Goal: Task Accomplishment & Management: Use online tool/utility

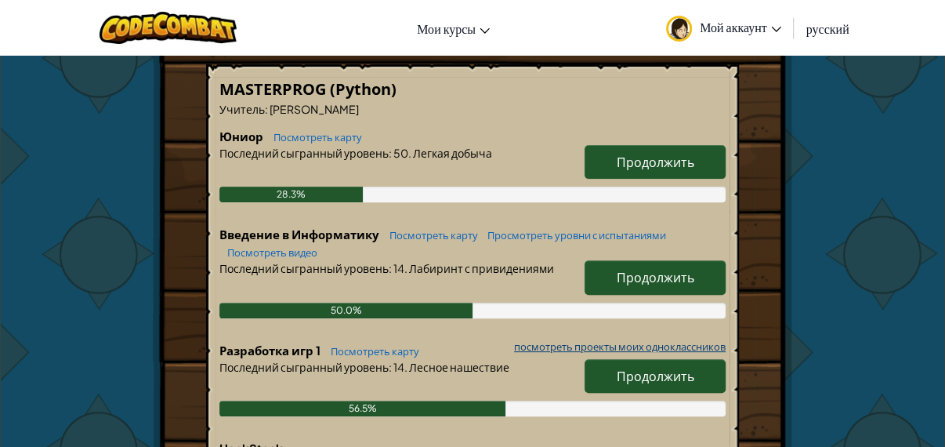
scroll to position [313, 0]
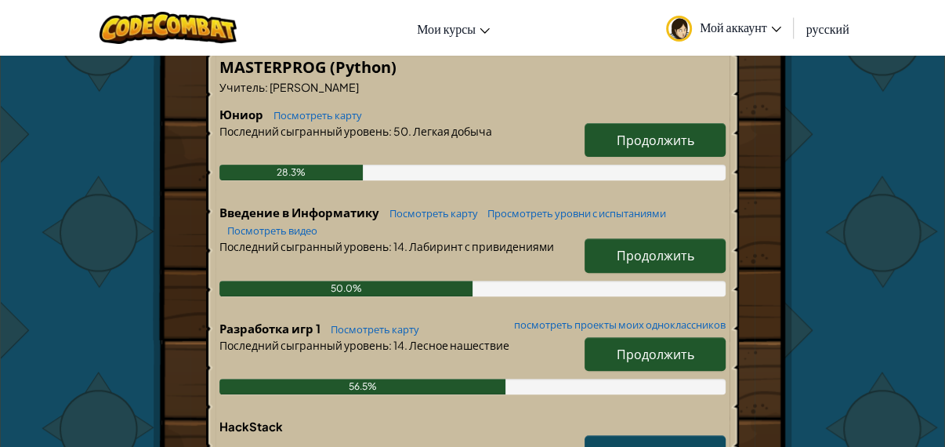
click at [657, 251] on span "Продолжить" at bounding box center [656, 255] width 78 height 16
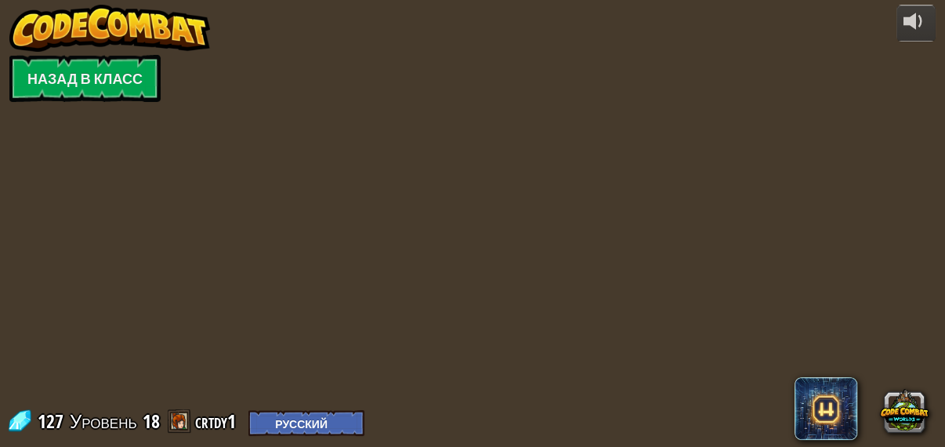
select select "ru"
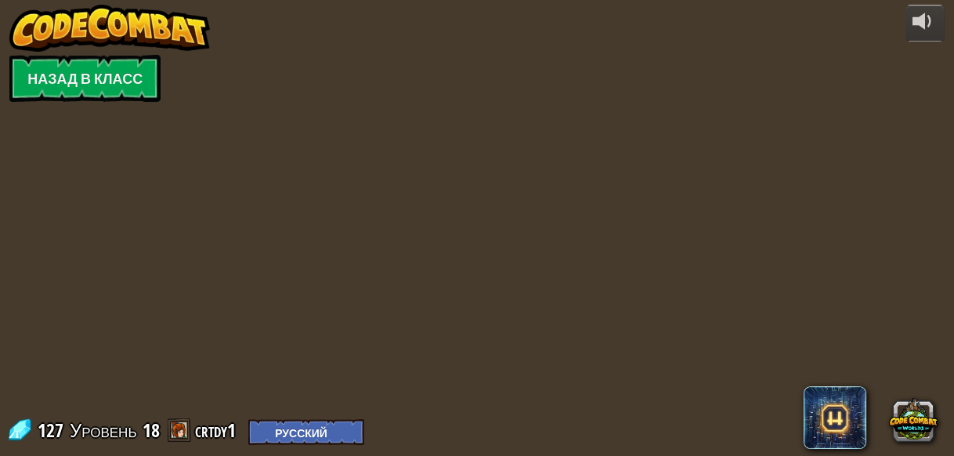
select select "ru"
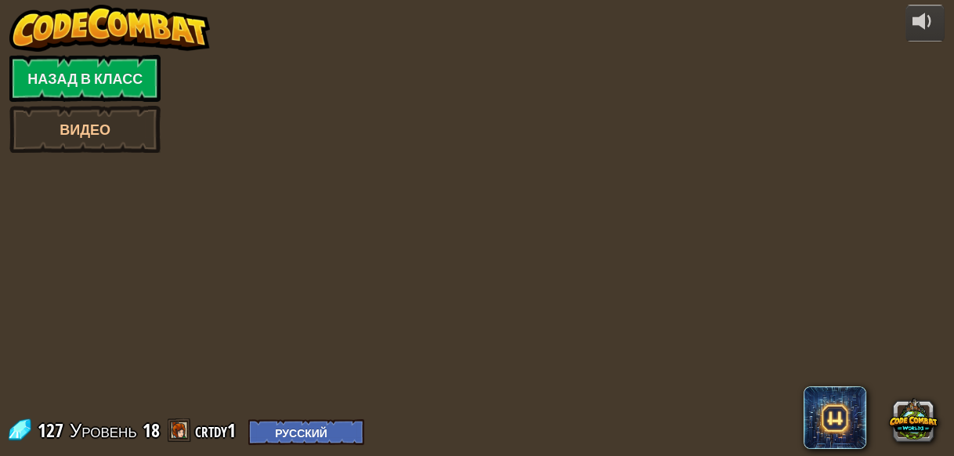
select select "ru"
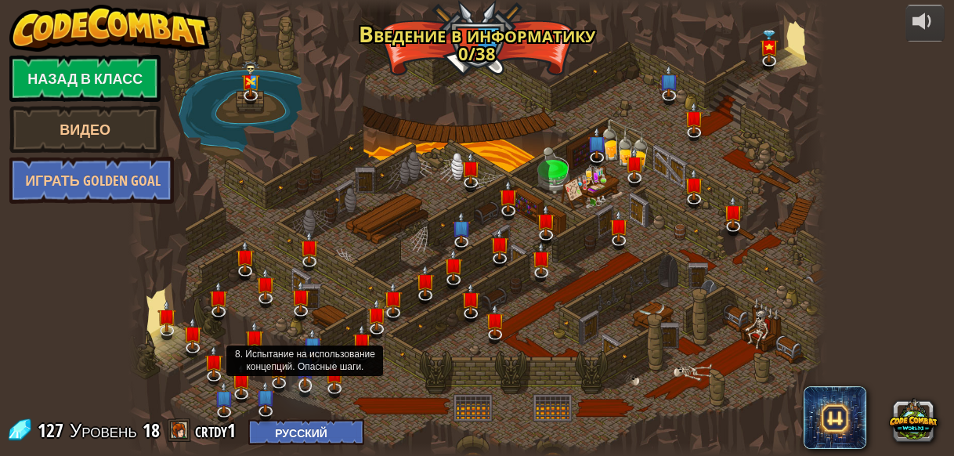
click at [307, 384] on img at bounding box center [305, 366] width 18 height 42
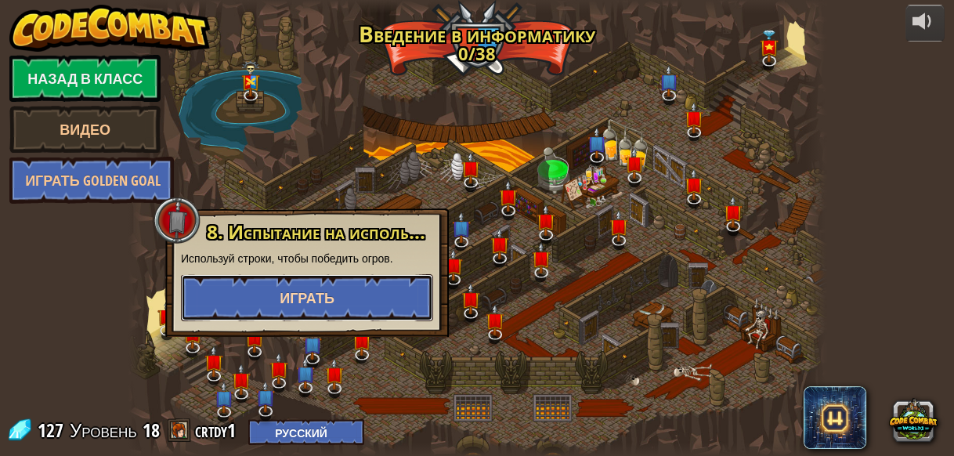
click at [364, 282] on button "Играть" at bounding box center [307, 297] width 252 height 47
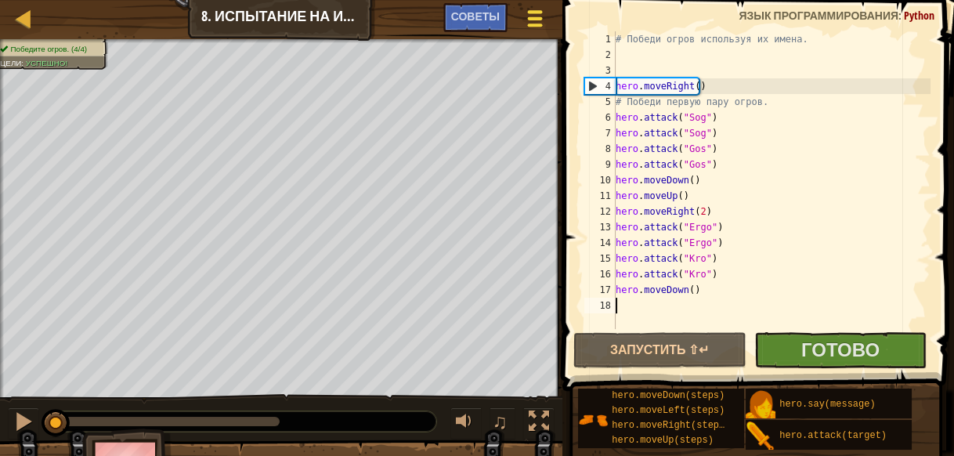
click at [535, 15] on div at bounding box center [534, 18] width 21 height 23
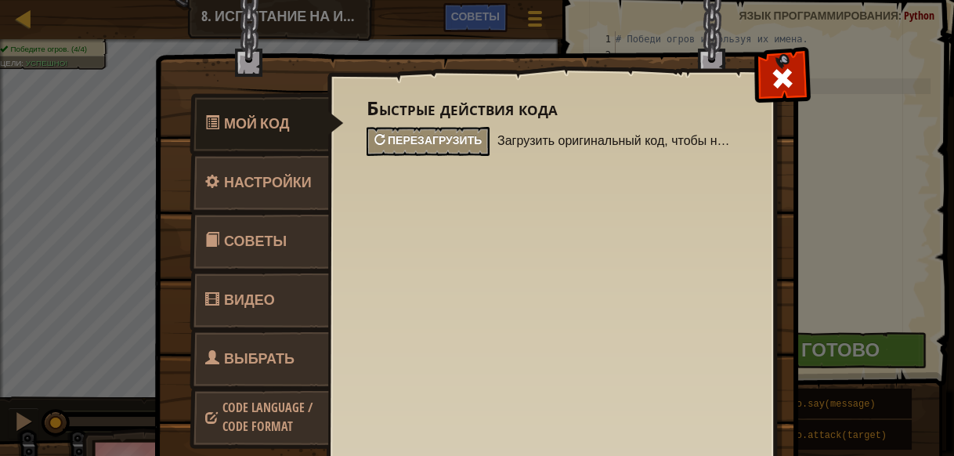
click at [454, 136] on span "Перезагрузить" at bounding box center [435, 139] width 94 height 15
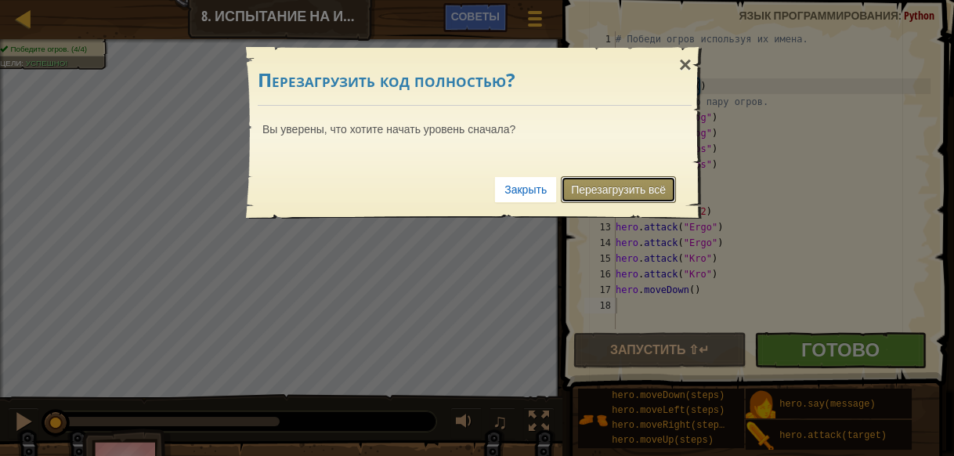
click at [642, 188] on link "Перезагрузить всё" at bounding box center [618, 189] width 115 height 27
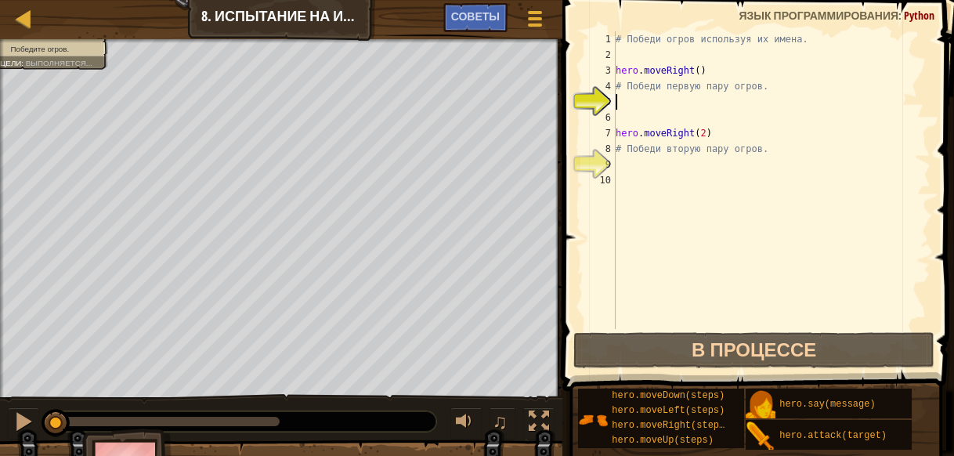
click at [640, 52] on div "# Победи огров используя их имена. hero . moveRight ( ) # Победи первую пару ог…" at bounding box center [772, 195] width 318 height 329
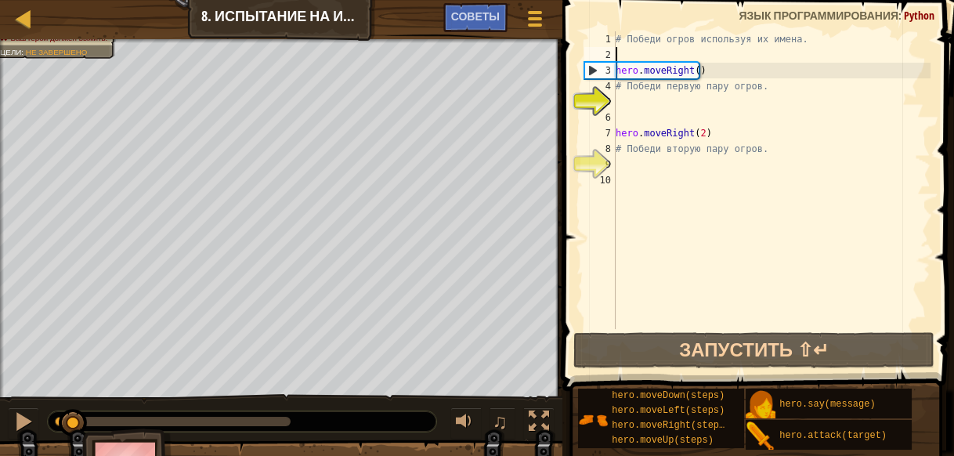
click at [640, 52] on div "# Победи огров используя их имена. hero . moveRight ( ) # Победи первую пару ог…" at bounding box center [772, 195] width 318 height 329
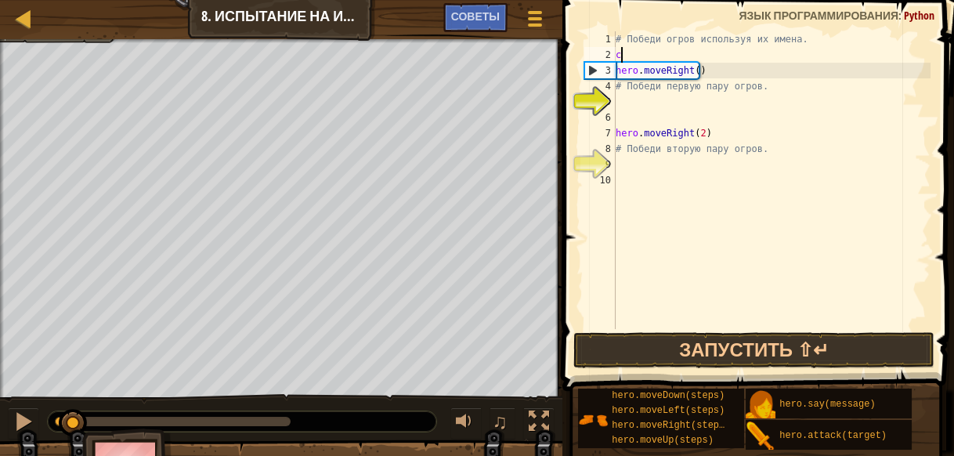
scroll to position [6, 0]
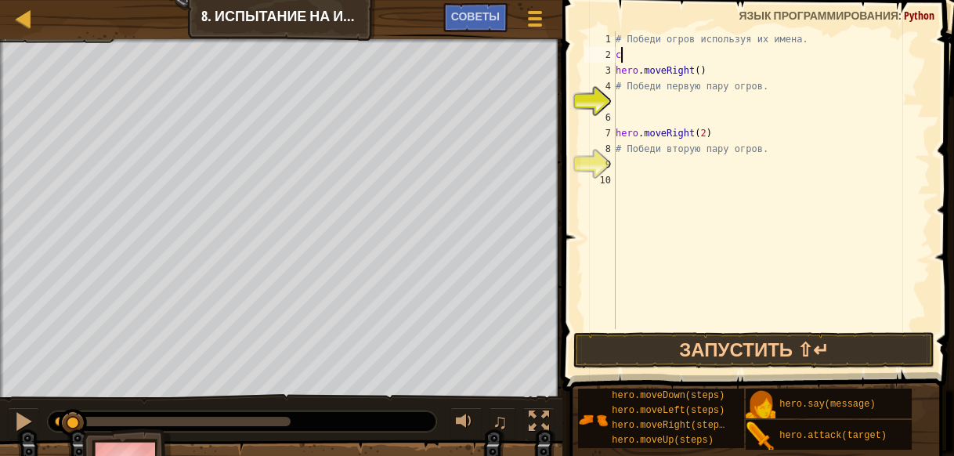
type textarea "c"
click at [714, 60] on div "# Победи огров используя их имена. hero . Attack ( "Sog" ) hero . moveRight ( )…" at bounding box center [772, 195] width 318 height 329
click at [664, 53] on div "# Победи огров используя их имена. hero . move Down hero . moveRight ( ) # Побе…" at bounding box center [772, 195] width 318 height 329
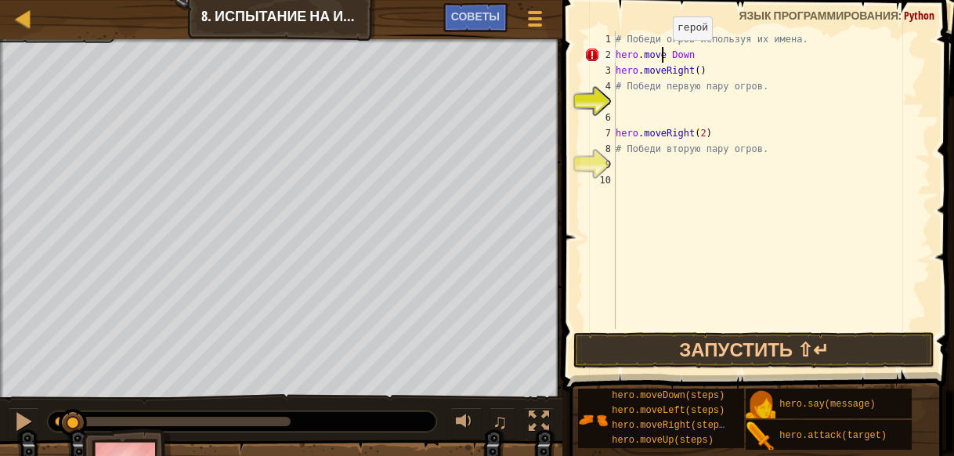
click at [665, 55] on div "# Победи огров используя их имена. hero . move Down hero . moveRight ( ) # Побе…" at bounding box center [772, 195] width 318 height 329
click at [689, 56] on div "# Победи огров используя их имена. hero . moveDown hero . moveRight ( ) # Побед…" at bounding box center [772, 195] width 318 height 329
type textarea "h"
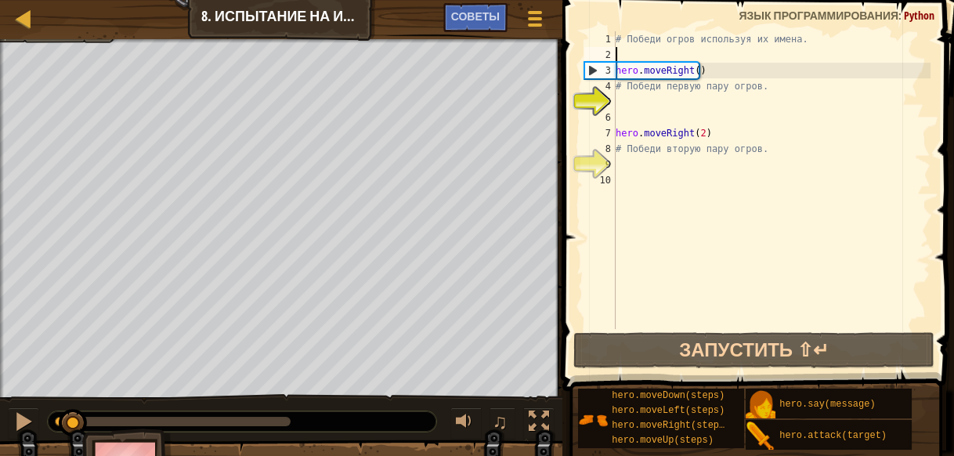
click at [644, 123] on div "# Победи огров используя их имена. hero . moveRight ( ) # Победи первую пару ог…" at bounding box center [772, 195] width 318 height 329
click at [643, 104] on div "# Победи огров используя их имена. hero . moveRight ( ) # Победи первую пару ог…" at bounding box center [772, 195] width 318 height 329
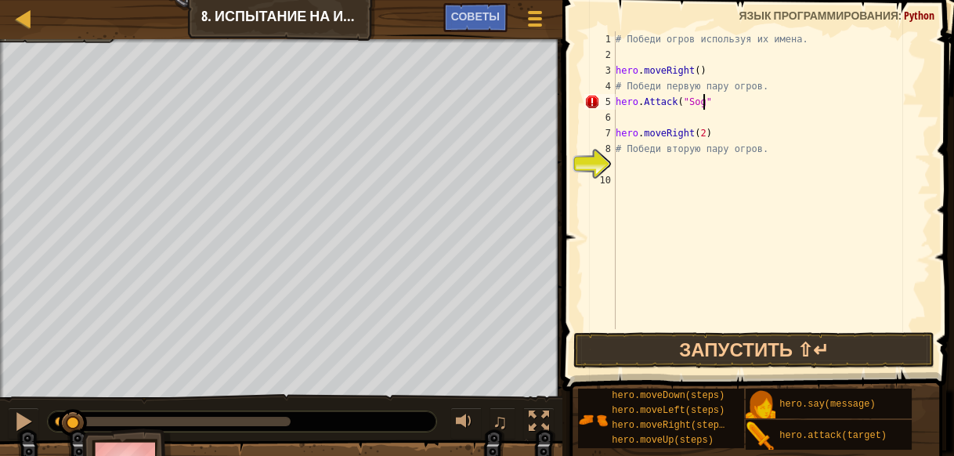
scroll to position [6, 6]
type textarea "hero.Attack("Sog")"
click at [647, 117] on div "# Победи огров используя их имена. hero . moveRight ( ) # Победи первую пару ог…" at bounding box center [772, 195] width 318 height 329
type textarea "hero.Attack("Gos")"
click at [624, 166] on div "# Победи огров используя их имена. hero . moveRight ( ) # Победи первую пару ог…" at bounding box center [772, 195] width 318 height 329
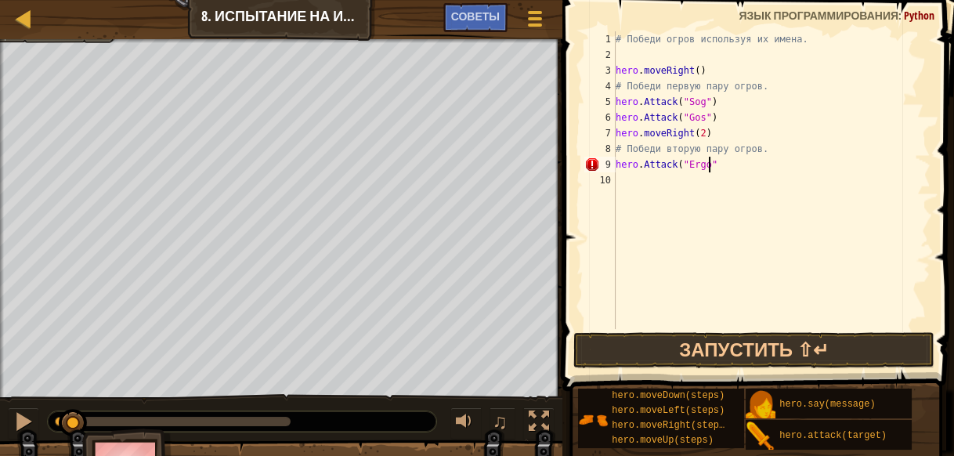
type textarea "hero.Attack("Ergo")"
click at [645, 176] on div "# Победи огров используя их имена. hero . moveRight ( ) # Победи первую пару ог…" at bounding box center [772, 195] width 318 height 329
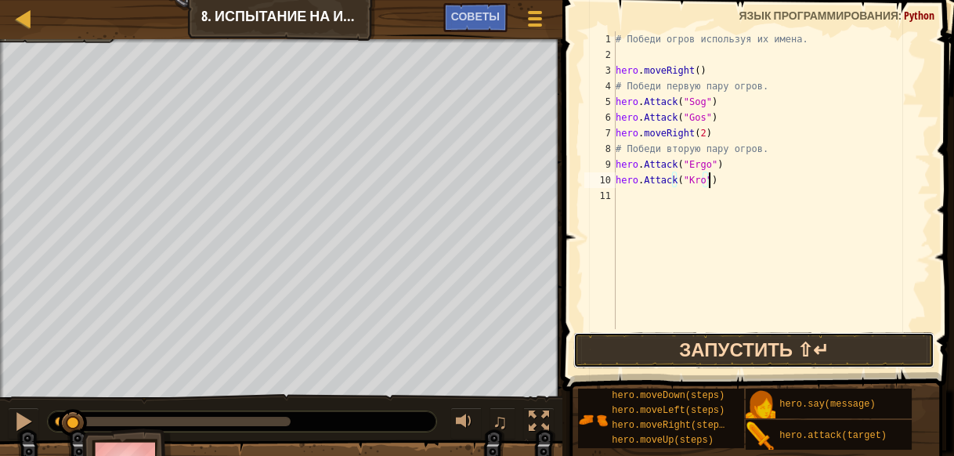
click at [776, 341] on button "Запустить ⇧↵" at bounding box center [754, 350] width 362 height 36
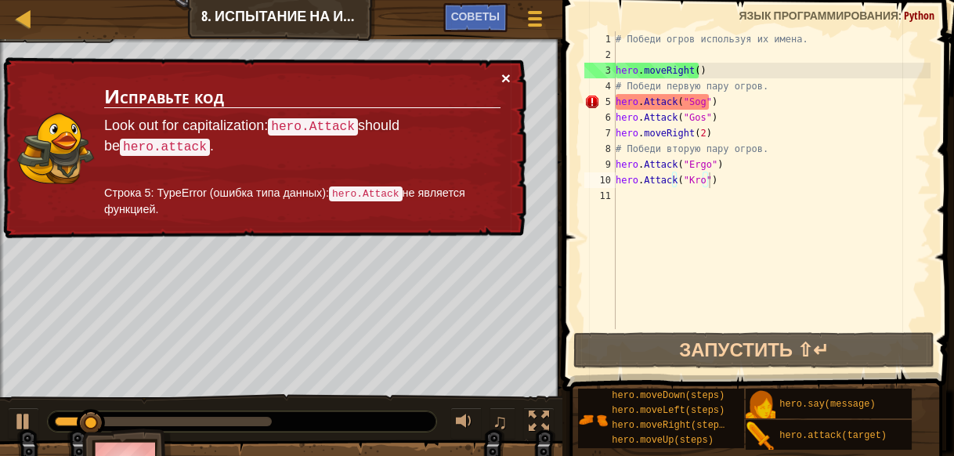
click at [502, 76] on button "×" at bounding box center [505, 78] width 9 height 16
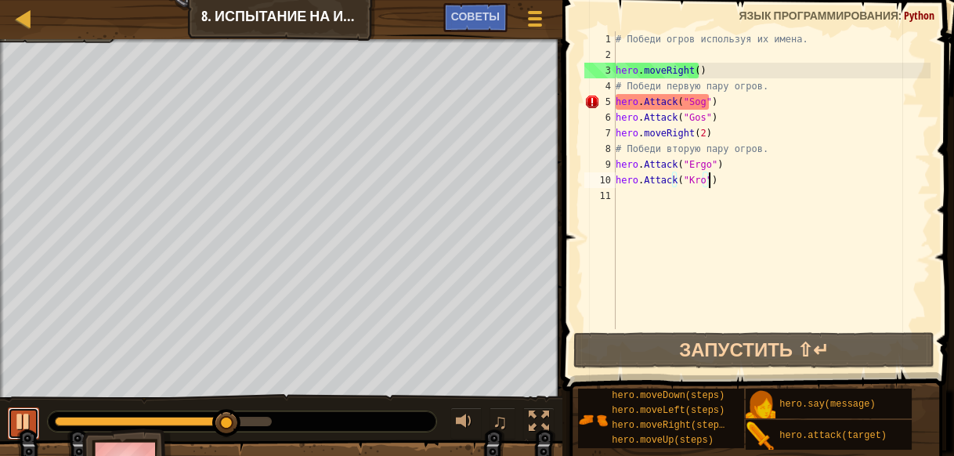
click at [23, 434] on button at bounding box center [23, 423] width 31 height 32
click at [647, 103] on div "# Победи огров используя их имена. hero . moveRight ( ) # Победи первую пару ог…" at bounding box center [772, 195] width 318 height 329
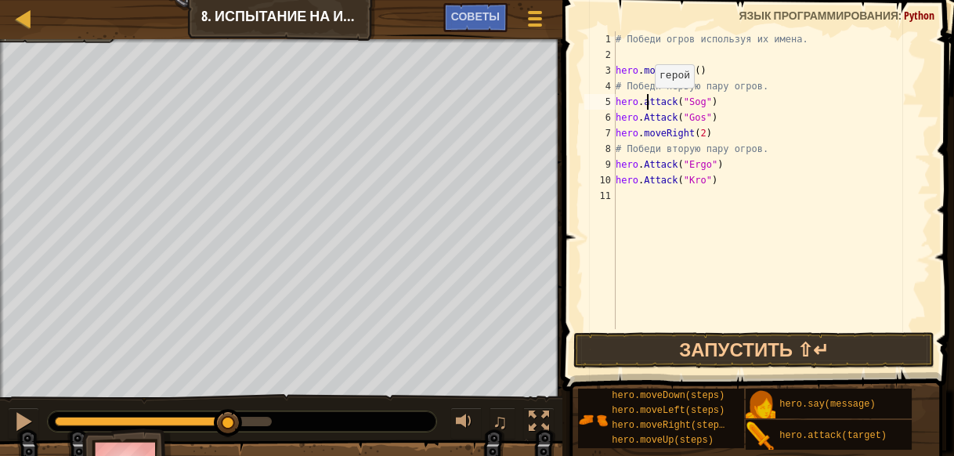
scroll to position [6, 2]
click at [646, 115] on div "# Победи огров используя их имена. hero . moveRight ( ) # Победи первую пару ог…" at bounding box center [772, 195] width 318 height 329
click at [708, 101] on div "# Победи огров используя их имена. hero . moveRight ( ) # Победи первую пару ог…" at bounding box center [772, 195] width 318 height 329
type textarea "hero.attack("Sog")"
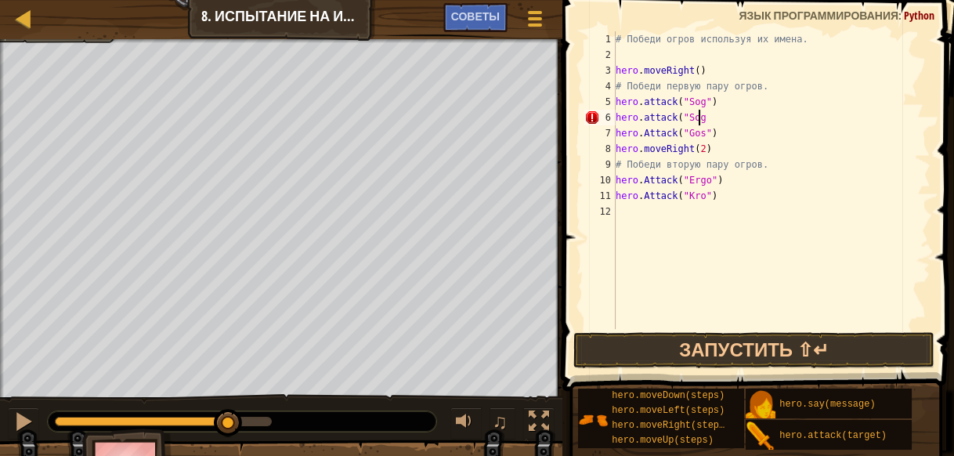
scroll to position [6, 6]
type textarea "hero.attack("Sog")"
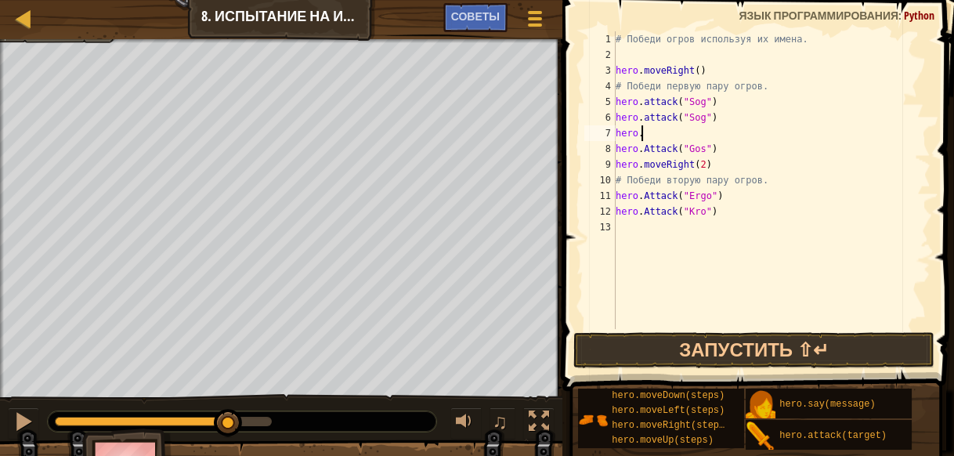
scroll to position [7, 1]
click at [647, 147] on div "# Победи огров используя их имена. hero . moveRight ( ) # Победи первую пару ог…" at bounding box center [772, 195] width 318 height 329
click at [647, 193] on div "# Победи огров используя их имена. hero . moveRight ( ) # Победи первую пару ог…" at bounding box center [772, 195] width 318 height 329
click at [647, 212] on div "# Победи огров используя их имена. hero . moveRight ( ) # Победи первую пару ог…" at bounding box center [772, 195] width 318 height 329
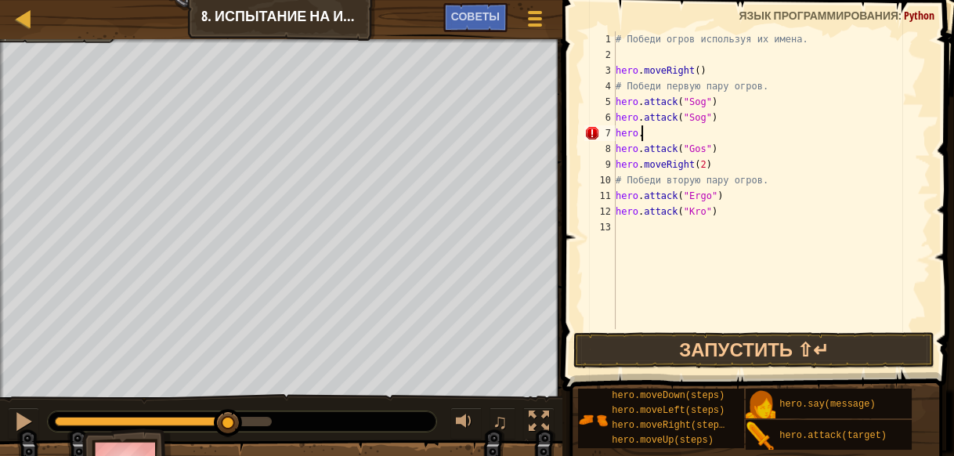
click at [650, 130] on div "# Победи огров используя их имена. hero . moveRight ( ) # Победи первую пару ог…" at bounding box center [772, 195] width 318 height 329
click at [718, 198] on div "# Победи огров используя их имена. hero . moveRight ( ) # Победи первую пару ог…" at bounding box center [772, 195] width 318 height 329
type textarea "hero.attack("Ergo")"
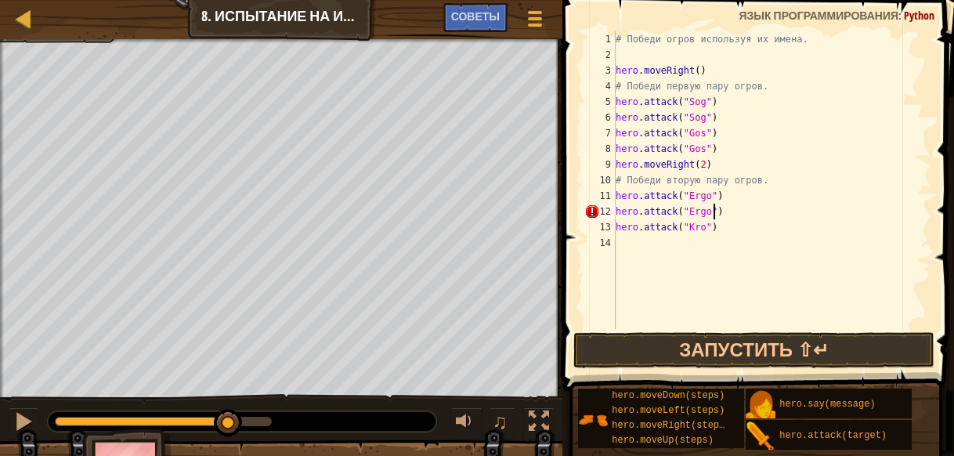
scroll to position [7, 7]
click at [636, 244] on div "# Победи огров используя их имена. hero . moveRight ( ) # Победи первую пару ог…" at bounding box center [772, 195] width 318 height 329
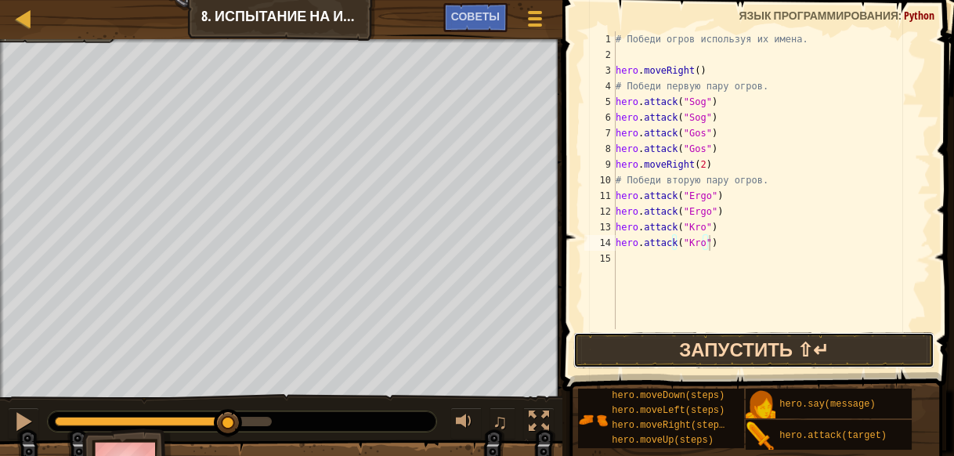
click at [733, 338] on button "Запустить ⇧↵" at bounding box center [754, 350] width 362 height 36
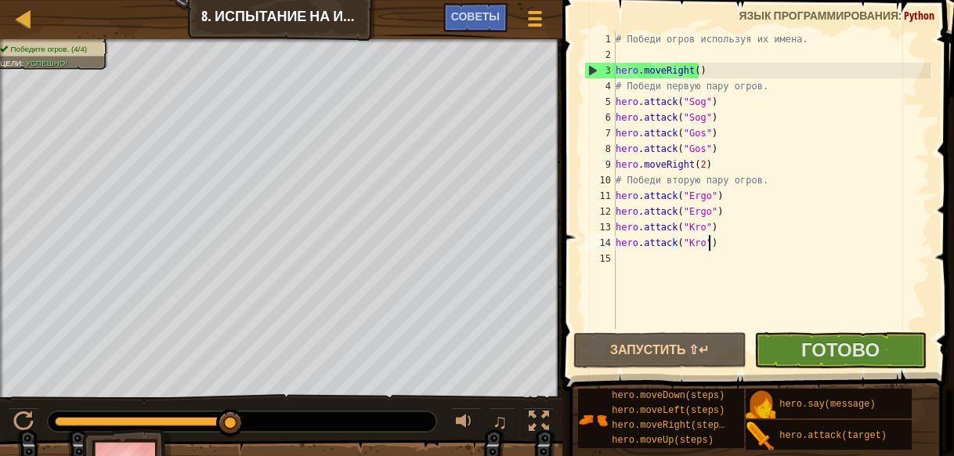
click at [722, 148] on div "# Победи огров используя их имена. hero . moveRight ( ) # Победи первую пару ог…" at bounding box center [772, 195] width 318 height 329
type textarea "hero.attack("Gos")"
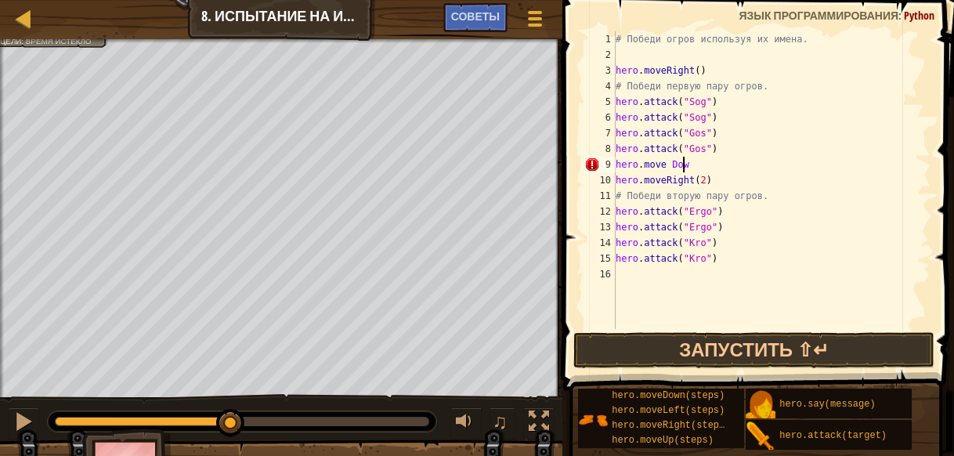
scroll to position [7, 5]
click at [666, 165] on div "# Победи огров используя их имена. hero . moveRight ( ) # Победи первую пару ог…" at bounding box center [772, 195] width 318 height 329
click at [691, 162] on div "# Победи огров используя их имена. hero . moveRight ( ) # Победи первую пару ог…" at bounding box center [772, 195] width 318 height 329
type textarea "hero.moveDown()"
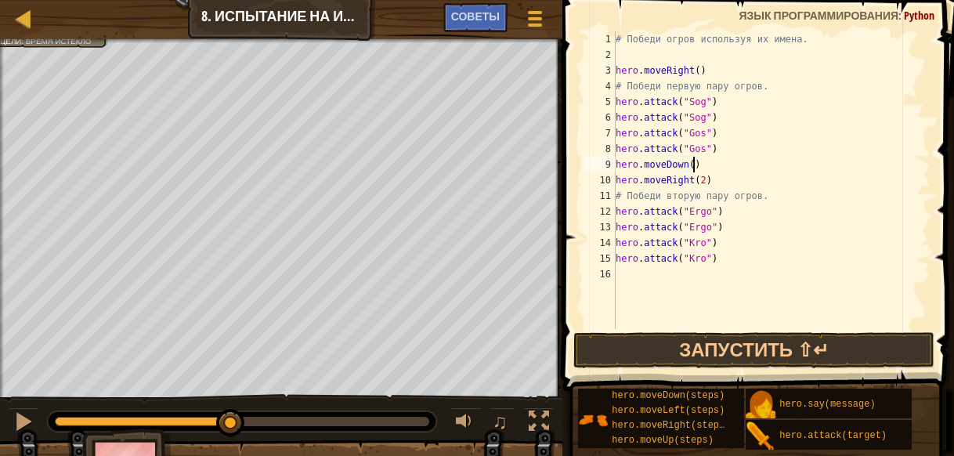
click at [692, 277] on div "# Победи огров используя их имена. hero . moveRight ( ) # Победи первую пару ог…" at bounding box center [772, 195] width 318 height 329
type textarea "hero.moveDown()"
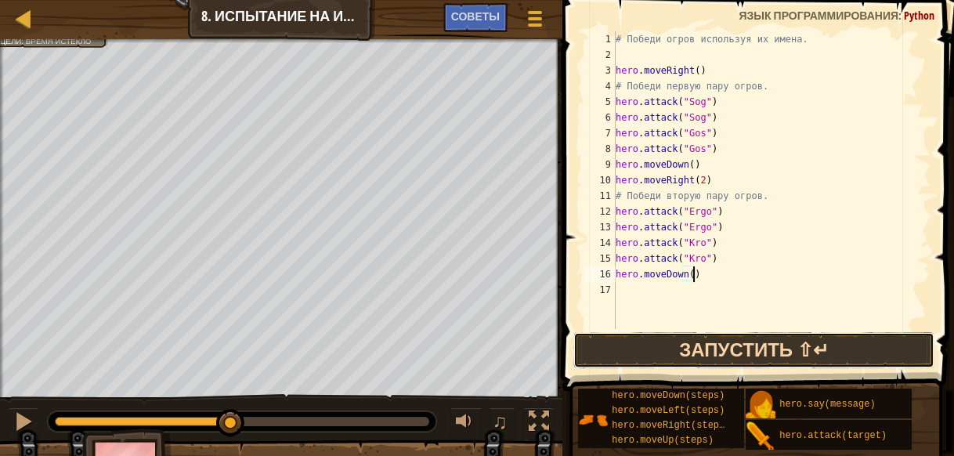
click at [730, 343] on button "Запустить ⇧↵" at bounding box center [754, 350] width 362 height 36
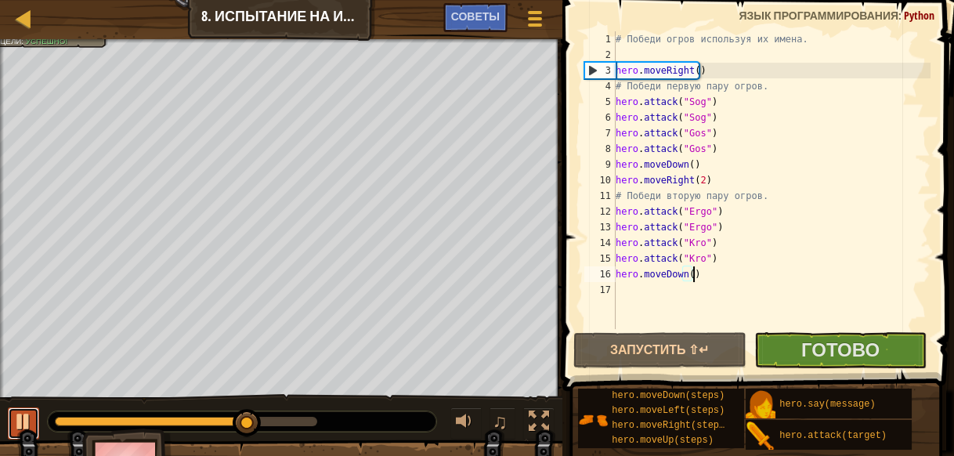
click at [19, 418] on div at bounding box center [23, 421] width 20 height 20
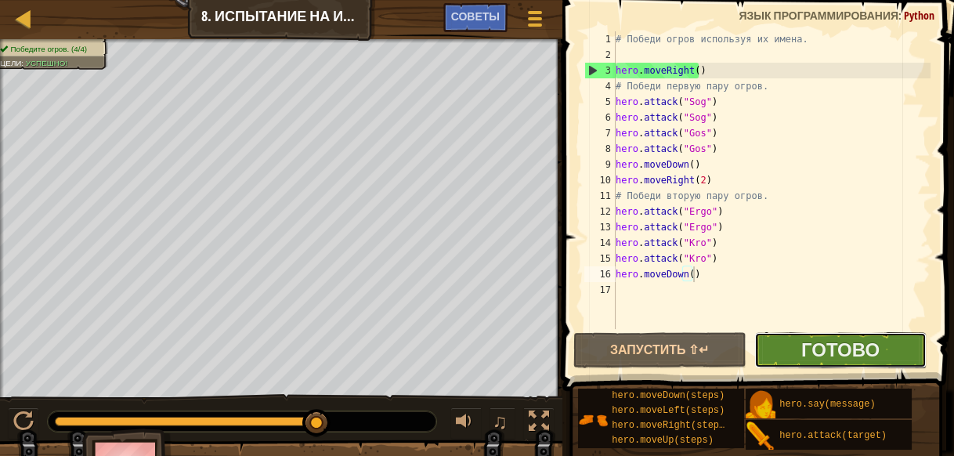
click at [899, 338] on button "Готово" at bounding box center [840, 350] width 173 height 36
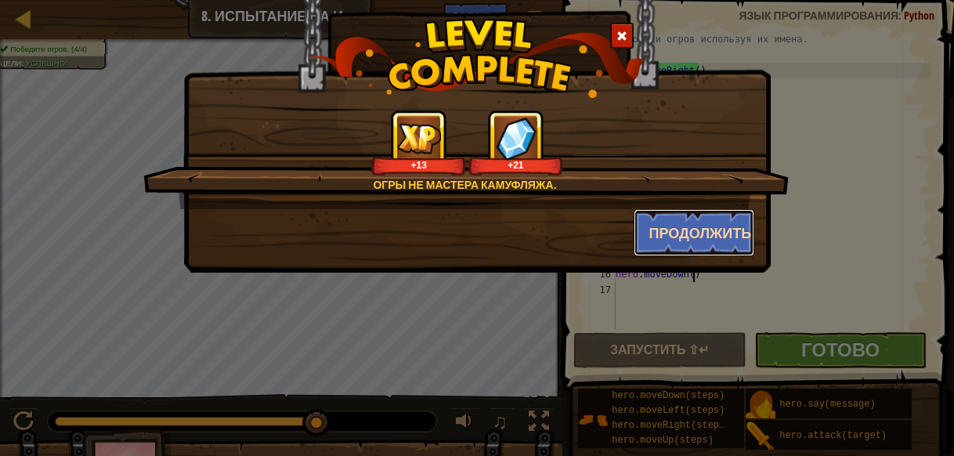
click at [728, 226] on button "Продолжить" at bounding box center [694, 232] width 121 height 47
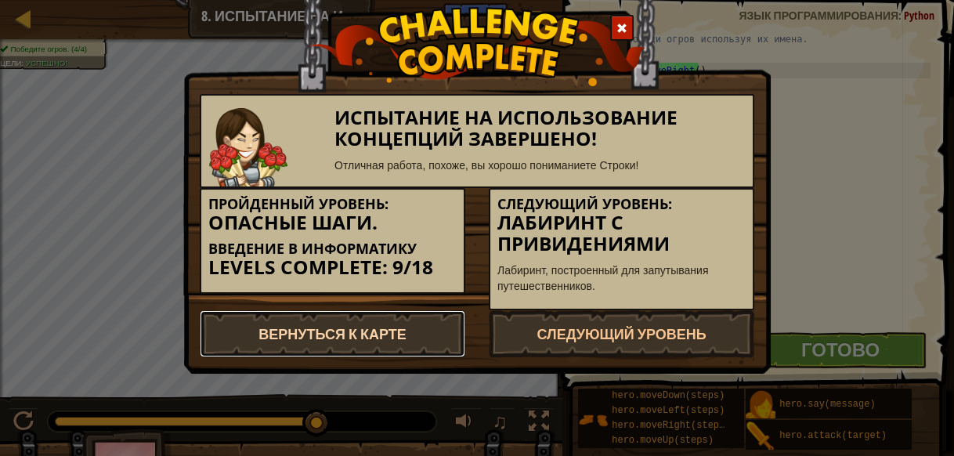
click at [419, 334] on link "Вернуться к карте" at bounding box center [333, 333] width 266 height 47
select select "ru"
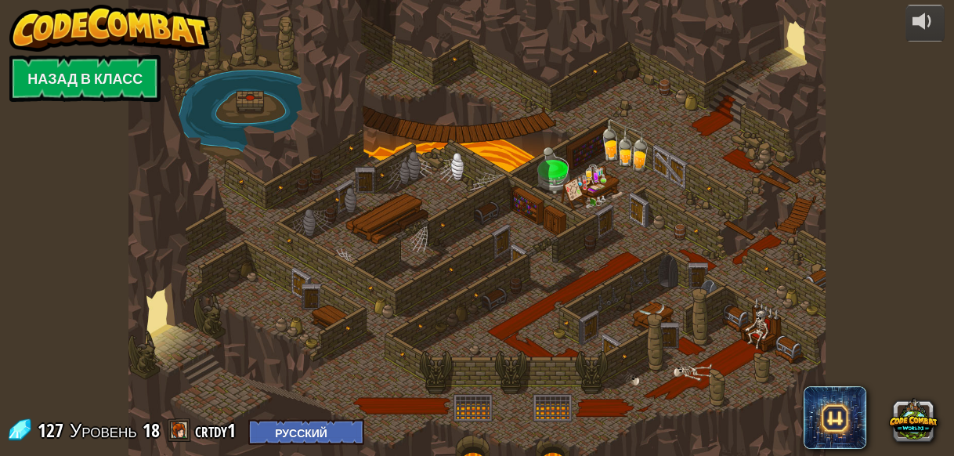
select select "ru"
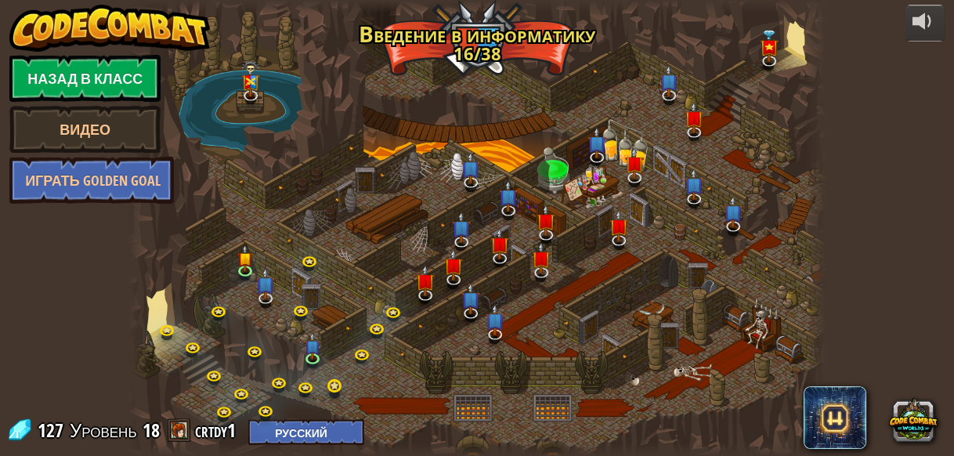
select select "ru"
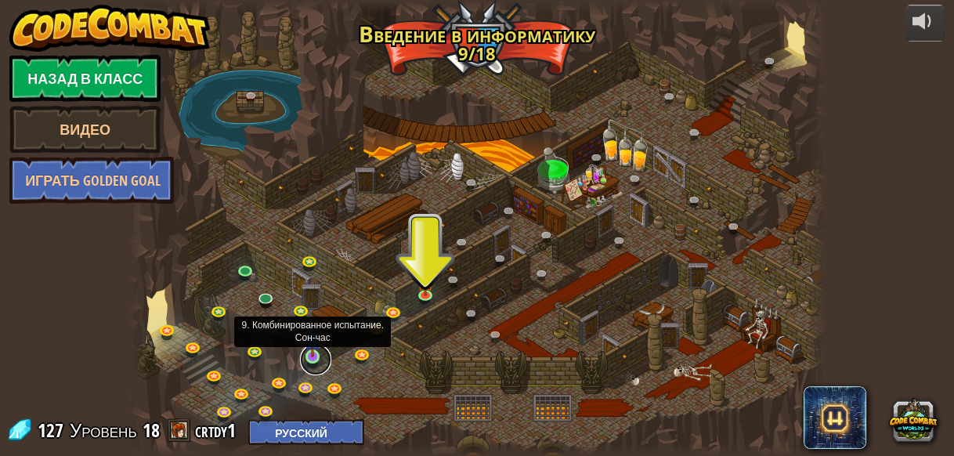
click at [313, 360] on link at bounding box center [315, 359] width 31 height 31
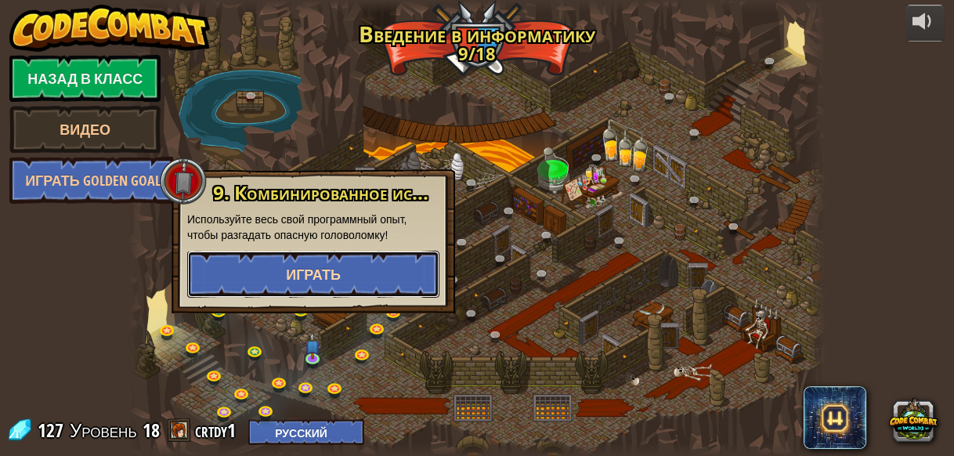
click at [355, 265] on button "Играть" at bounding box center [313, 274] width 252 height 47
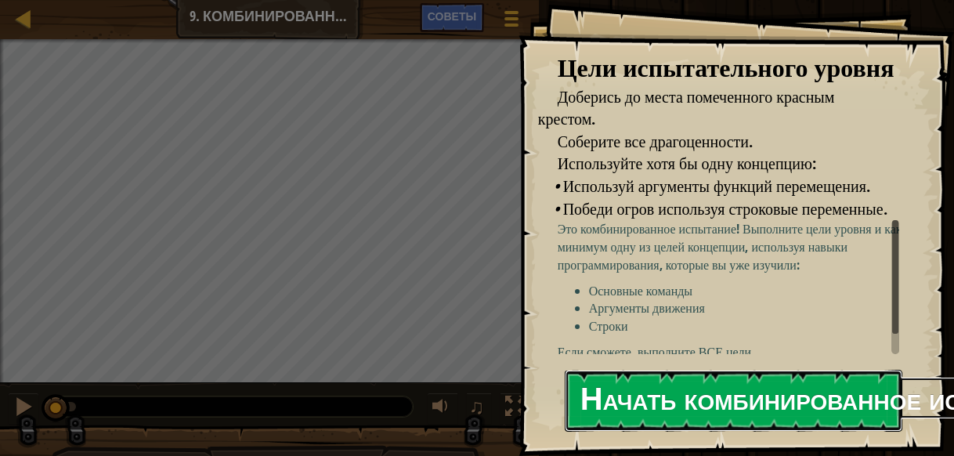
click at [708, 387] on button "Начать комбинированное испытание" at bounding box center [734, 401] width 338 height 62
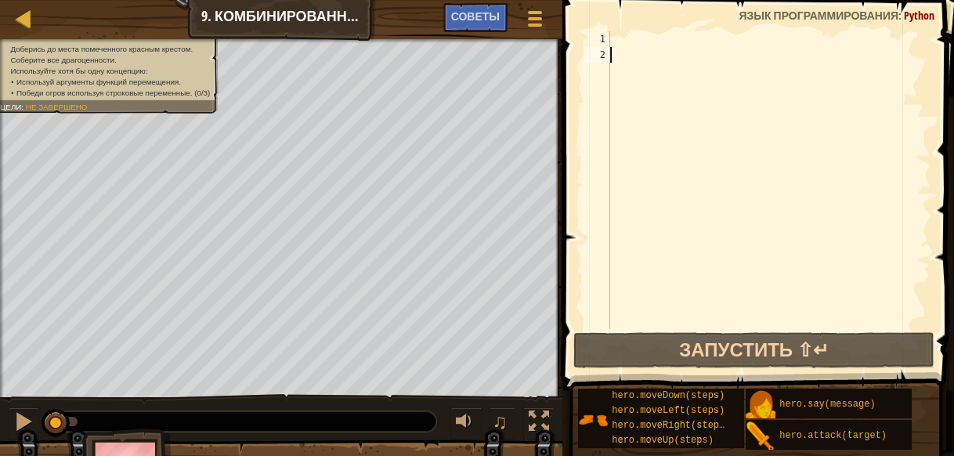
click at [665, 35] on div at bounding box center [769, 195] width 324 height 329
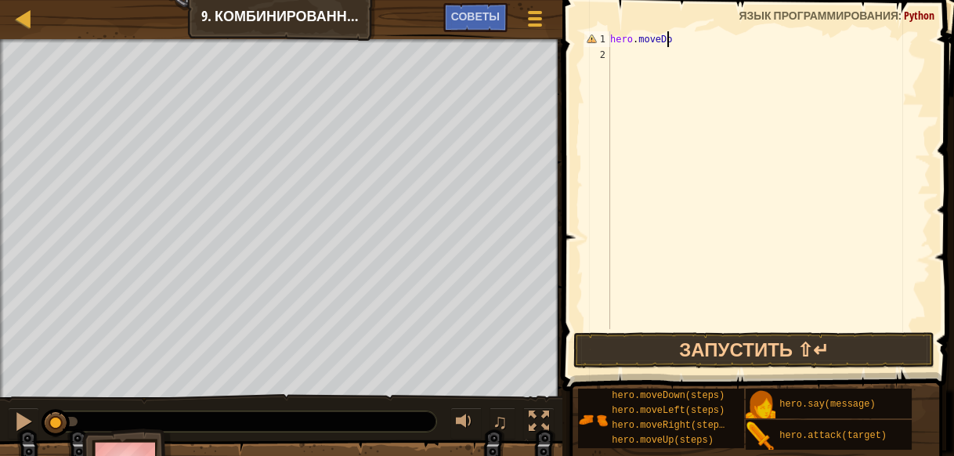
scroll to position [6, 4]
type textarea "hero.moveDown()"
click at [636, 59] on div "hero . moveDown ( )" at bounding box center [769, 195] width 324 height 329
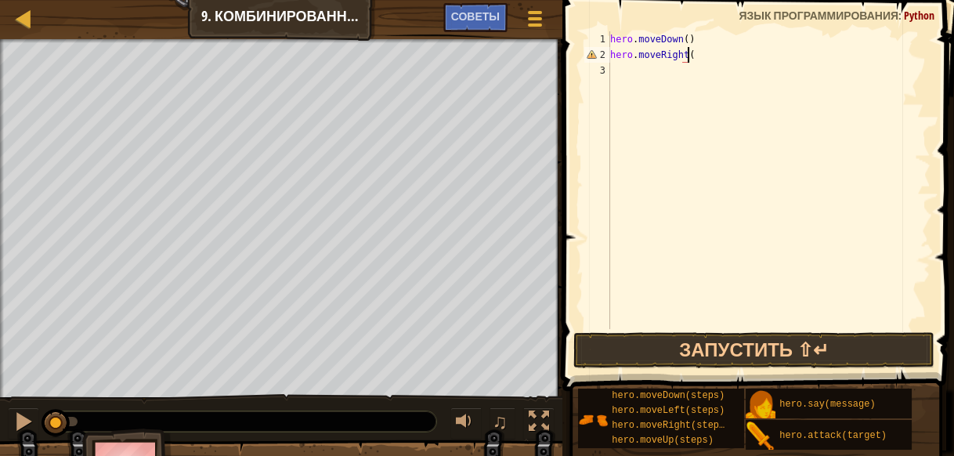
type textarea "hero.moveRight()"
click at [634, 71] on div "hero . moveDown ( ) hero . moveRight ( )" at bounding box center [769, 195] width 324 height 329
click at [700, 56] on div "hero . moveDown ( ) hero . moveRight ( )" at bounding box center [769, 195] width 324 height 329
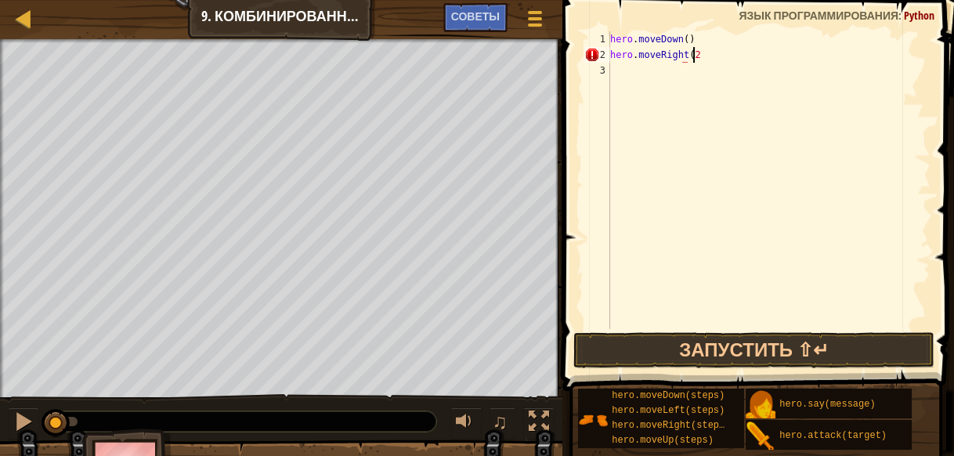
scroll to position [6, 5]
type textarea "hero.moveRight(2)"
click at [624, 74] on div "hero . moveDown ( ) hero . moveRight ( 2 )" at bounding box center [769, 195] width 324 height 329
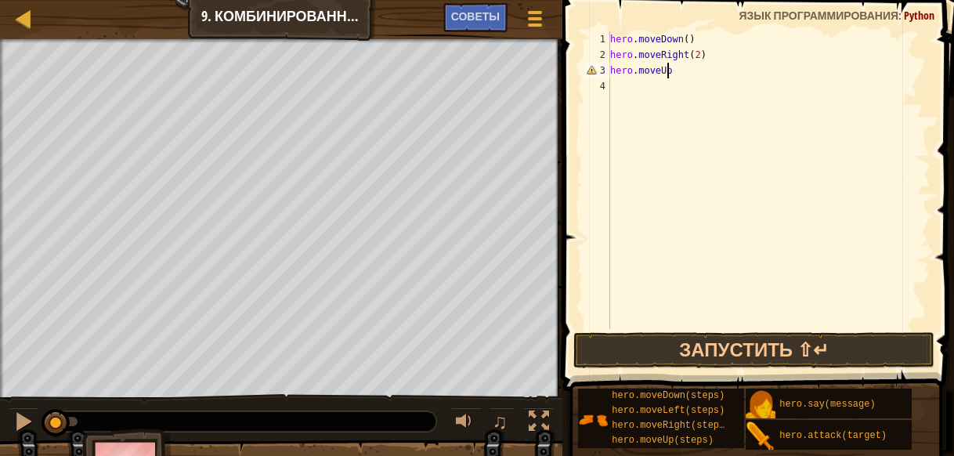
type textarea "hero.moveUp()"
click at [668, 91] on div "hero . moveDown ( ) hero . moveRight ( 2 ) hero . moveUp ( )" at bounding box center [769, 195] width 324 height 329
type textarea "hero.moveLeft(2)"
click at [638, 106] on div "hero . moveDown ( ) hero . moveRight ( 2 ) hero . moveUp ( ) hero . moveLeft ( …" at bounding box center [769, 195] width 324 height 329
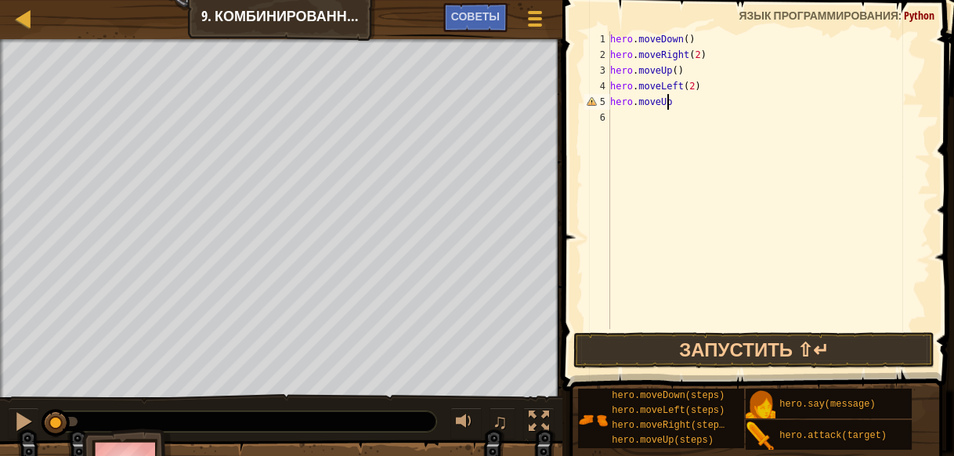
scroll to position [7, 4]
type textarea "hero.moveUp()"
click at [649, 116] on div "hero . moveDown ( ) hero . moveRight ( 2 ) hero . moveUp ( ) hero . moveLeft ( …" at bounding box center [769, 195] width 324 height 329
type textarea "hero.attack("Rexxar")"
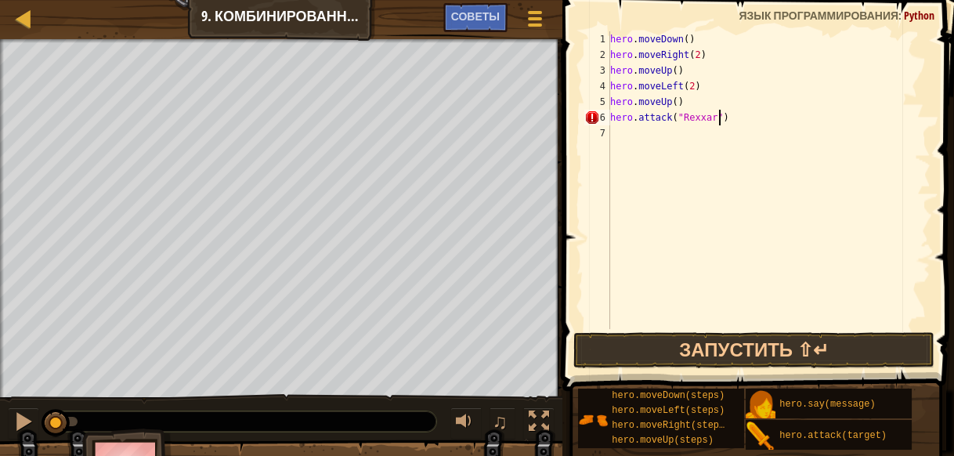
scroll to position [7, 8]
click at [625, 138] on div "hero . moveDown ( ) hero . moveRight ( 2 ) hero . moveUp ( ) hero . moveLeft ( …" at bounding box center [769, 195] width 324 height 329
type textarea "hero.attack("Rexxar")"
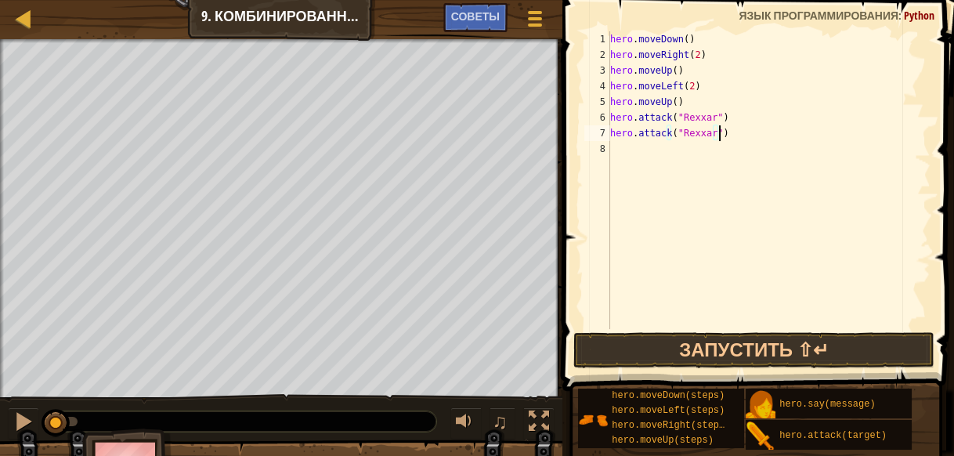
click at [628, 150] on div "hero . moveDown ( ) hero . moveRight ( 2 ) hero . moveUp ( ) hero . moveLeft ( …" at bounding box center [769, 195] width 324 height 329
type textarea "hero.moveRight()"
click at [643, 161] on div "hero . moveDown ( ) hero . moveRight ( 2 ) hero . moveUp ( ) hero . moveLeft ( …" at bounding box center [769, 195] width 324 height 329
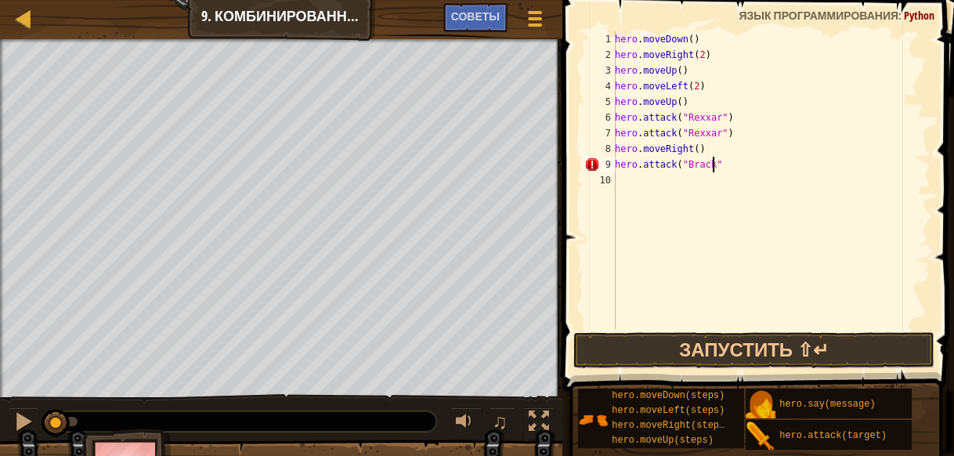
scroll to position [7, 7]
type textarea "hero.attack("Brack")"
click at [654, 186] on div "hero . moveDown ( ) hero . moveRight ( 2 ) hero . moveUp ( ) hero . moveLeft ( …" at bounding box center [771, 195] width 319 height 329
type textarea "hero.attack("Brack")"
click at [633, 196] on div "hero . moveDown ( ) hero . moveRight ( 2 ) hero . moveUp ( ) hero . moveLeft ( …" at bounding box center [771, 195] width 319 height 329
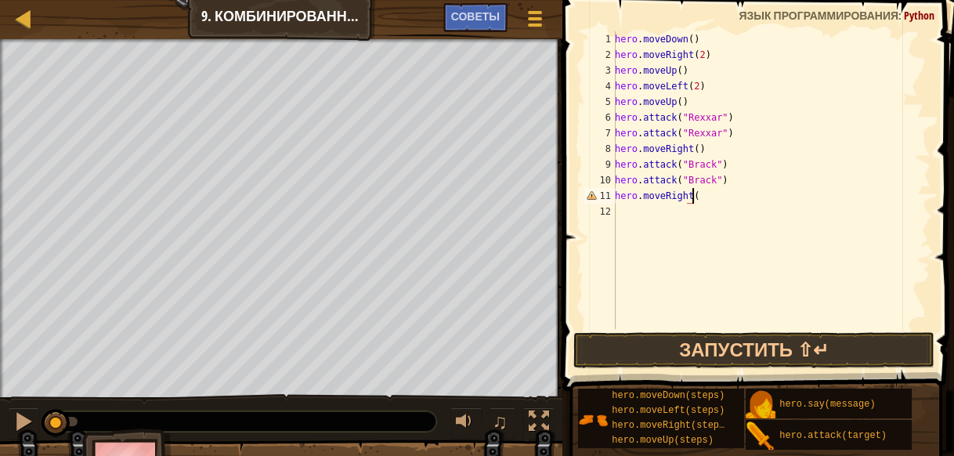
scroll to position [7, 5]
click at [736, 342] on button "Запустить ⇧↵" at bounding box center [754, 350] width 362 height 36
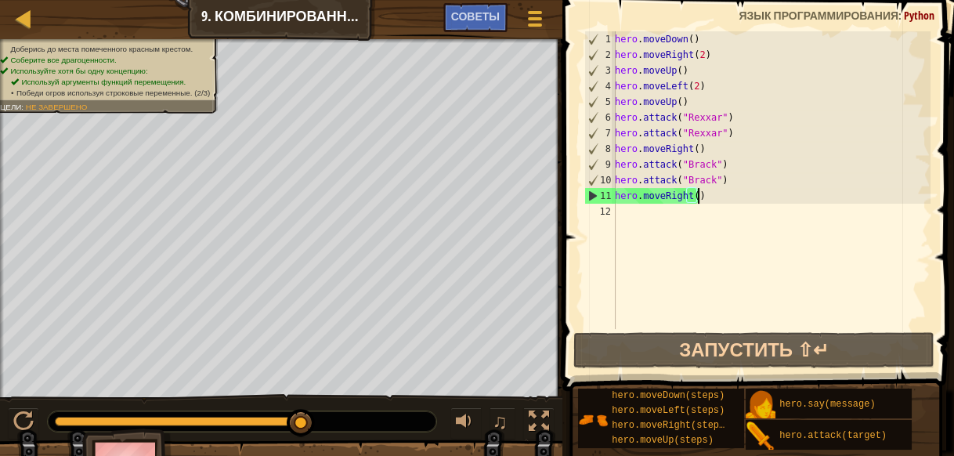
click at [706, 198] on div "hero . moveDown ( ) hero . moveRight ( 2 ) hero . moveUp ( ) hero . moveLeft ( …" at bounding box center [771, 195] width 319 height 329
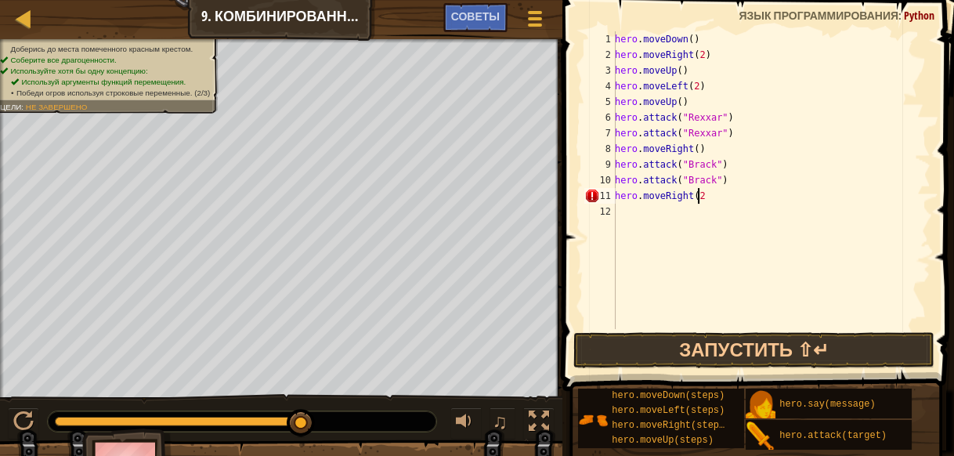
scroll to position [7, 6]
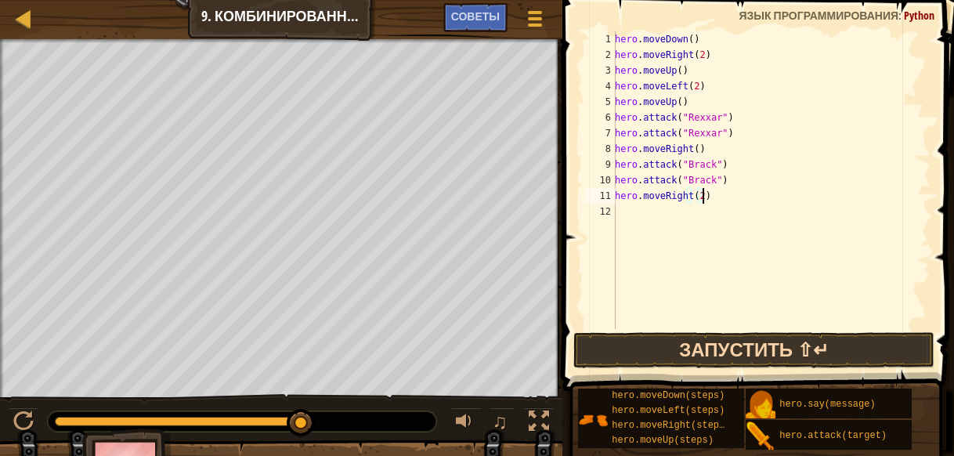
type textarea "hero.moveRight(2)"
click at [697, 346] on button "Запустить ⇧↵" at bounding box center [754, 350] width 362 height 36
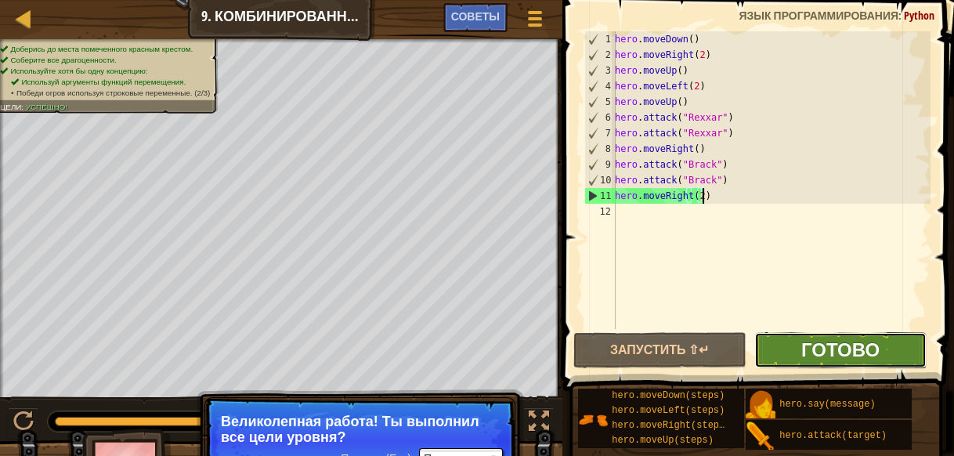
click at [840, 342] on span "Готово" at bounding box center [840, 349] width 78 height 25
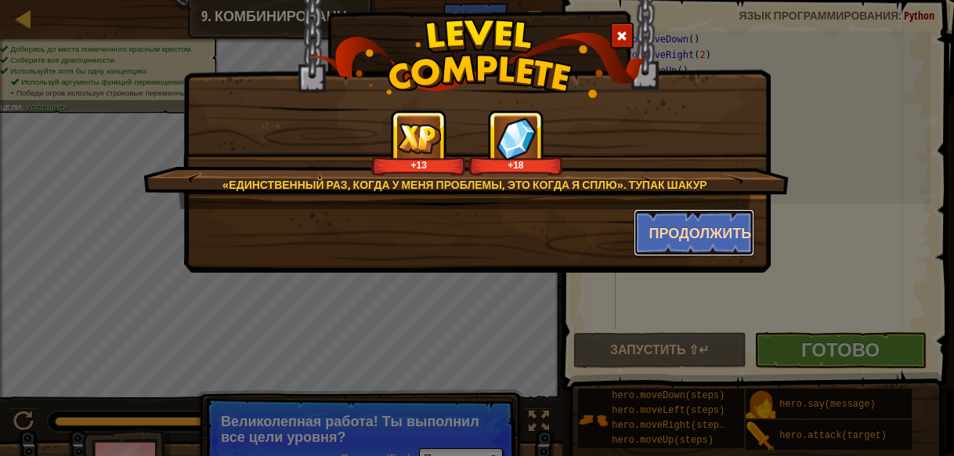
click at [676, 230] on button "Продолжить" at bounding box center [694, 232] width 121 height 47
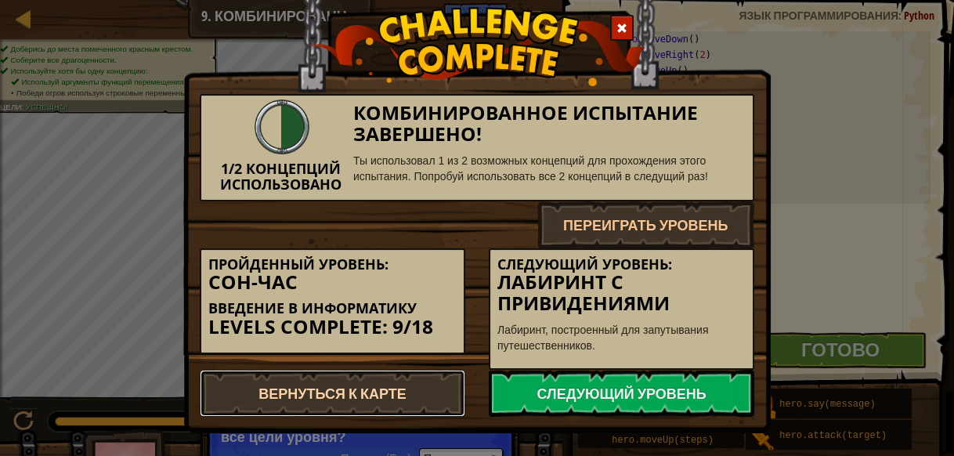
click at [392, 386] on link "Вернуться к карте" at bounding box center [333, 393] width 266 height 47
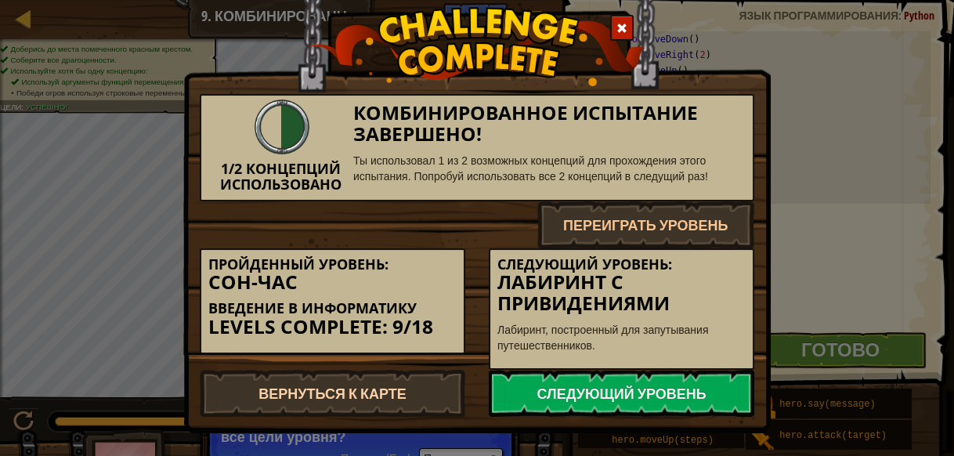
select select "ru"
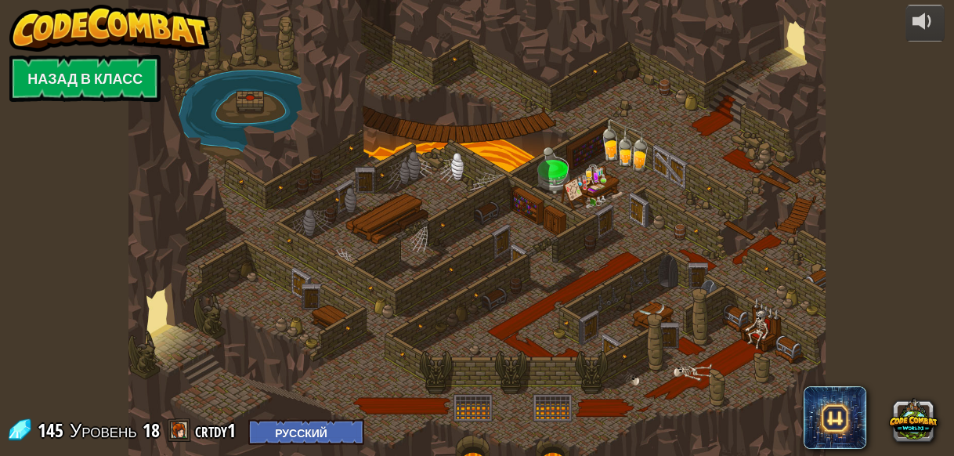
select select "ru"
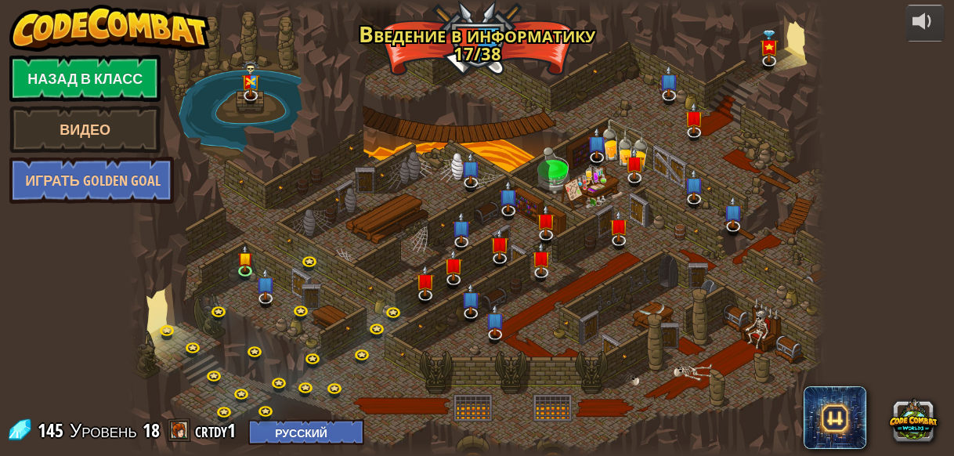
select select "ru"
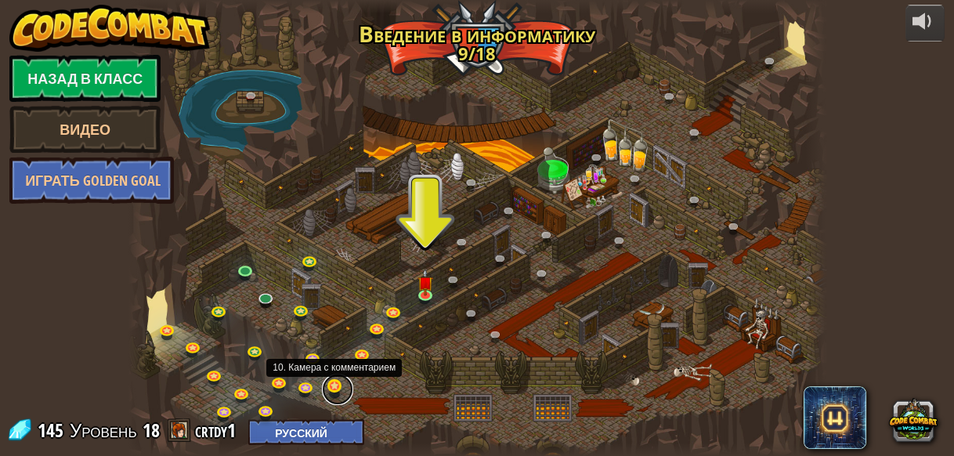
click at [335, 385] on link at bounding box center [337, 389] width 31 height 31
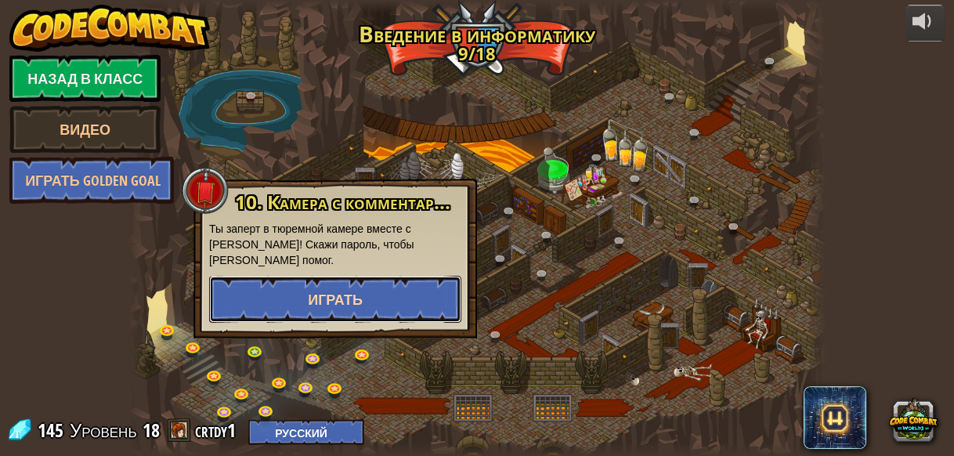
click at [354, 285] on button "Играть" at bounding box center [335, 299] width 252 height 47
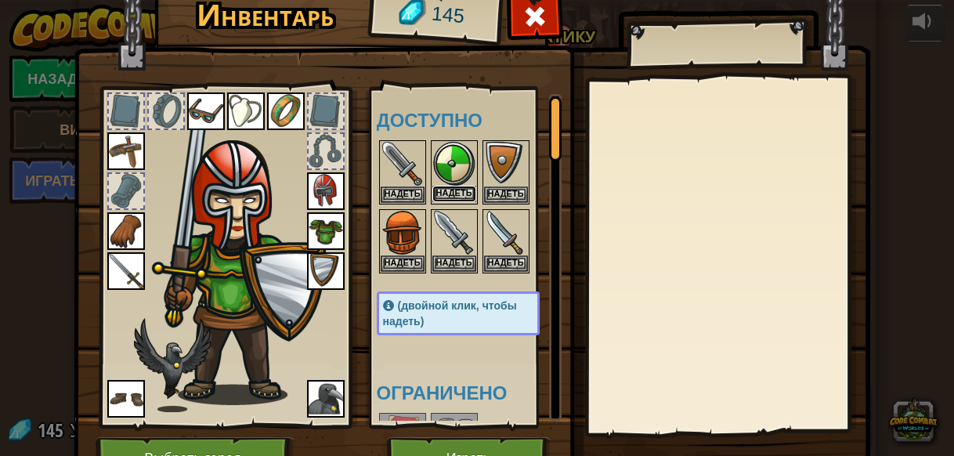
click at [464, 194] on button "Надеть" at bounding box center [454, 194] width 44 height 16
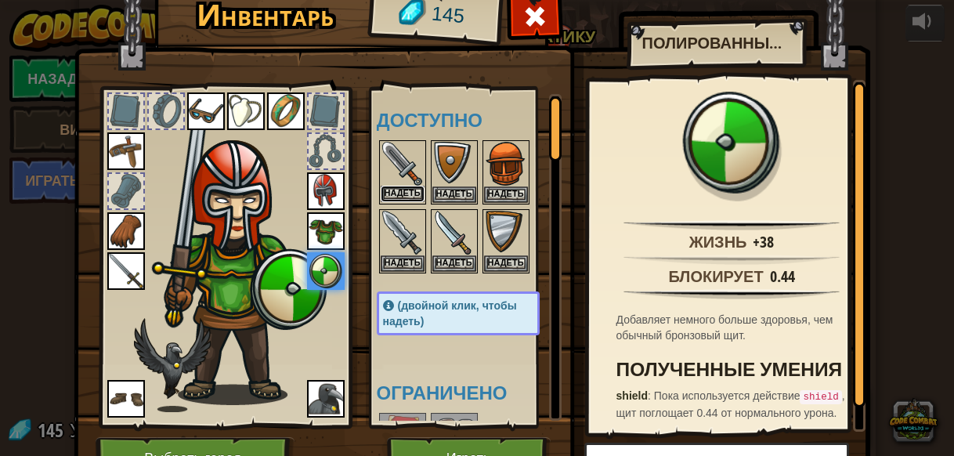
click at [409, 191] on button "Надеть" at bounding box center [403, 194] width 44 height 16
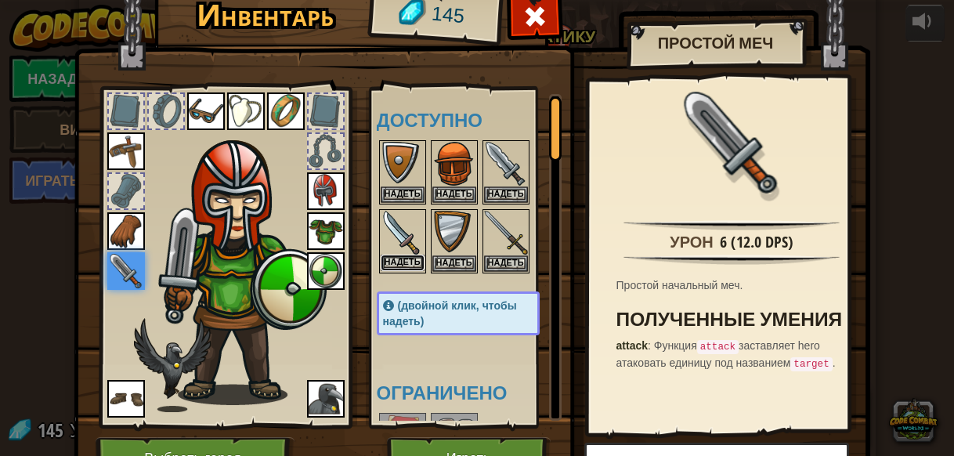
click at [405, 256] on button "Надеть" at bounding box center [403, 263] width 44 height 16
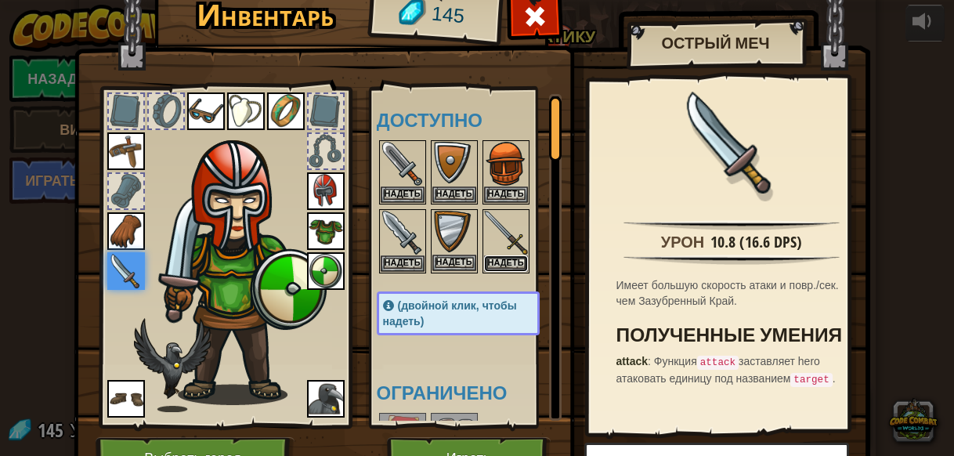
click at [487, 255] on button "Надеть" at bounding box center [506, 263] width 44 height 16
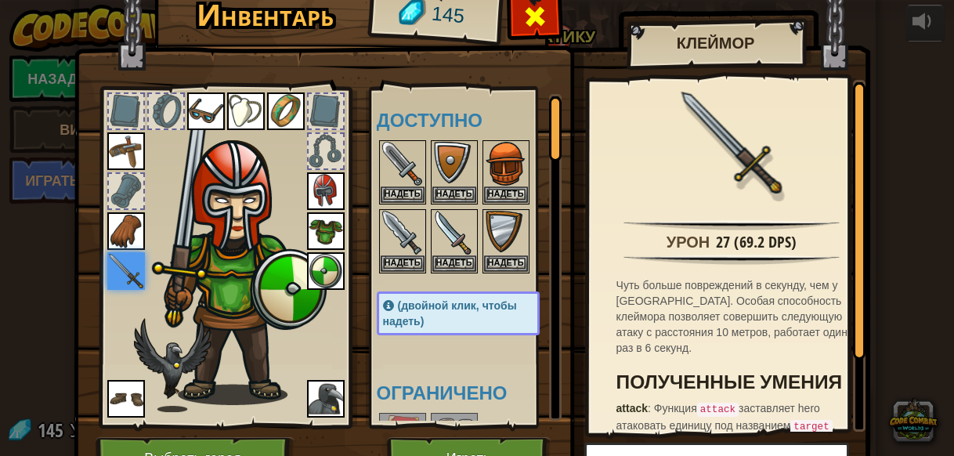
click at [529, 15] on span at bounding box center [534, 16] width 25 height 25
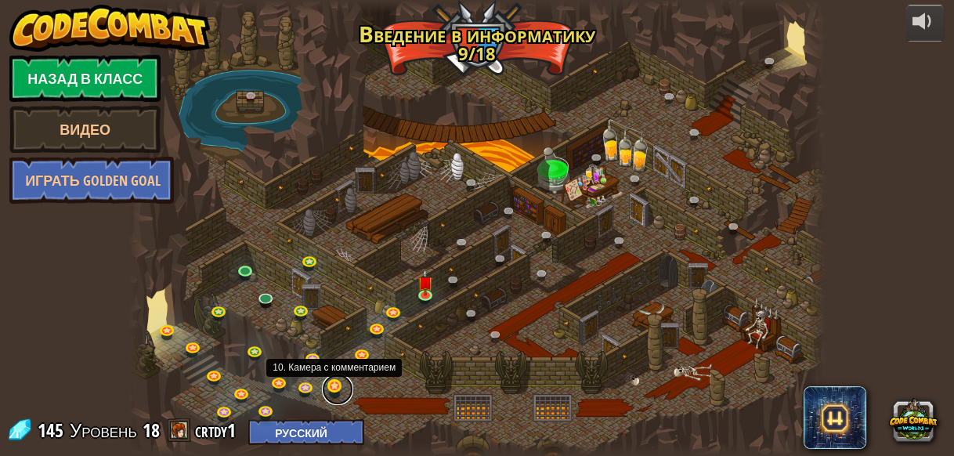
click at [332, 381] on link at bounding box center [337, 389] width 31 height 31
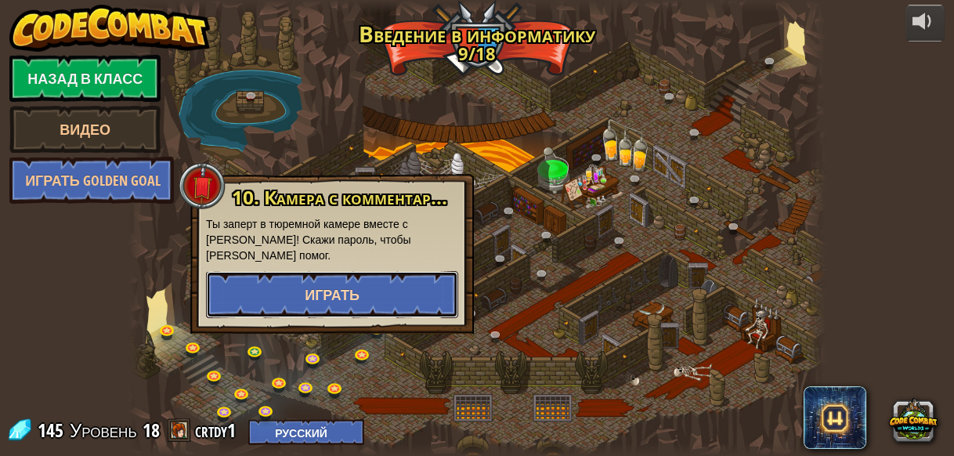
click at [350, 281] on button "Играть" at bounding box center [332, 294] width 252 height 47
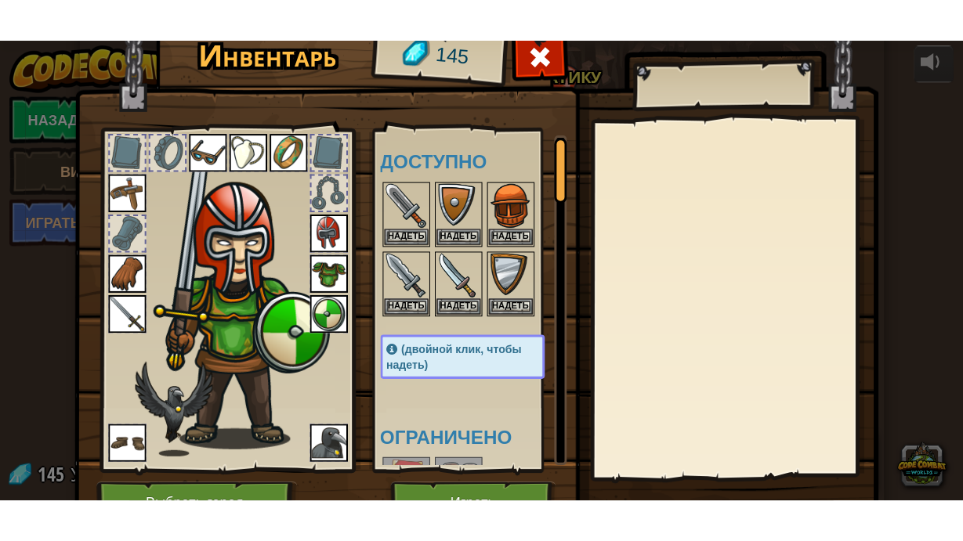
scroll to position [63, 0]
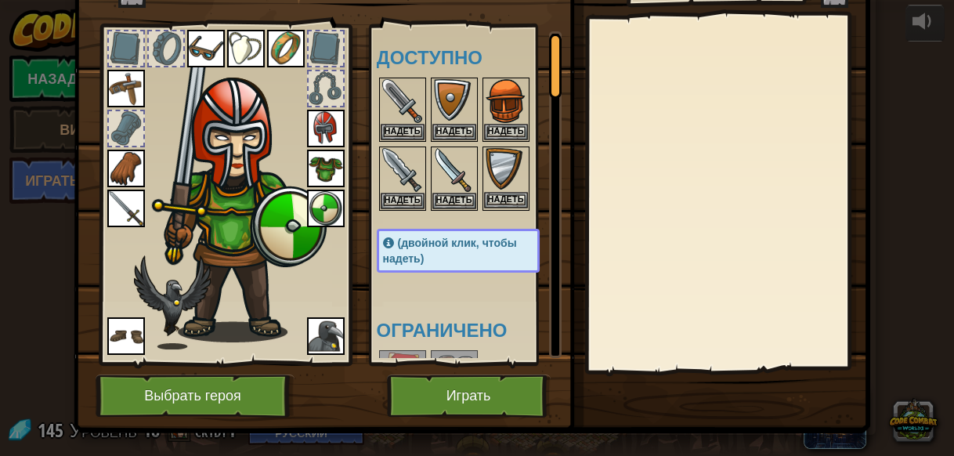
click at [487, 182] on img at bounding box center [506, 170] width 44 height 44
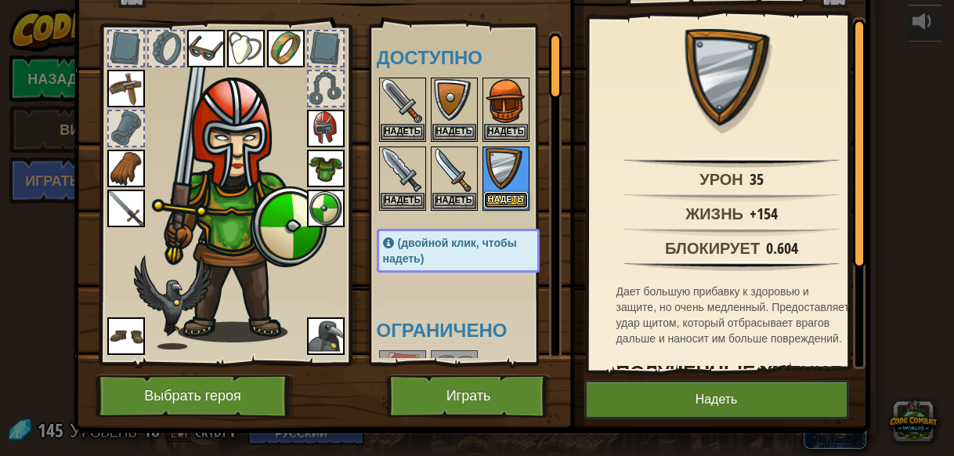
click at [498, 196] on button "Надеть" at bounding box center [506, 200] width 44 height 16
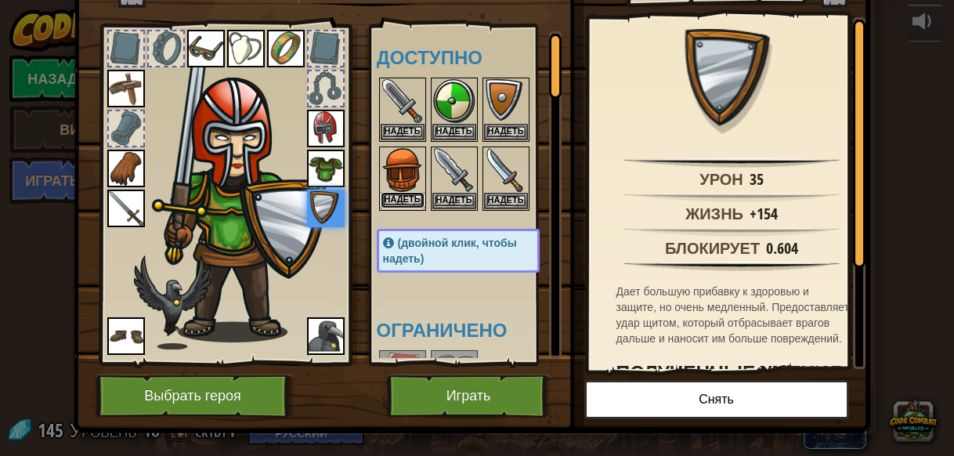
click at [399, 197] on button "Надеть" at bounding box center [403, 200] width 44 height 16
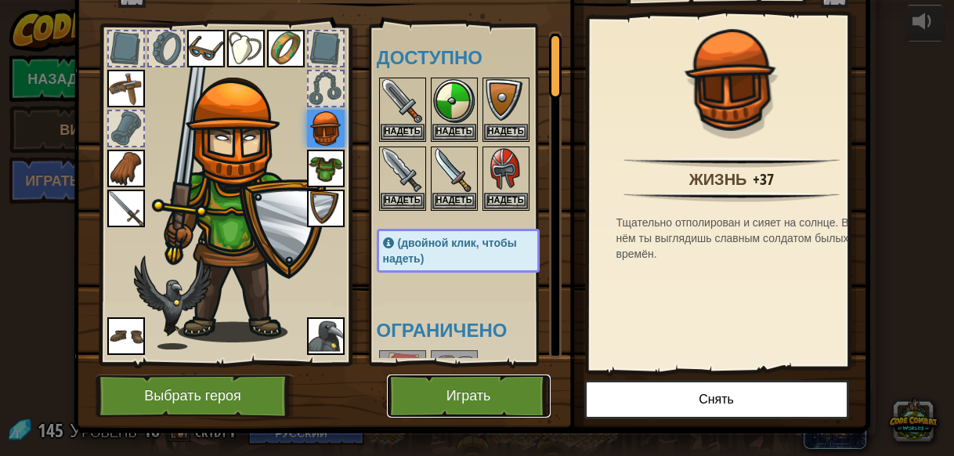
click at [479, 389] on button "Играть" at bounding box center [469, 395] width 164 height 43
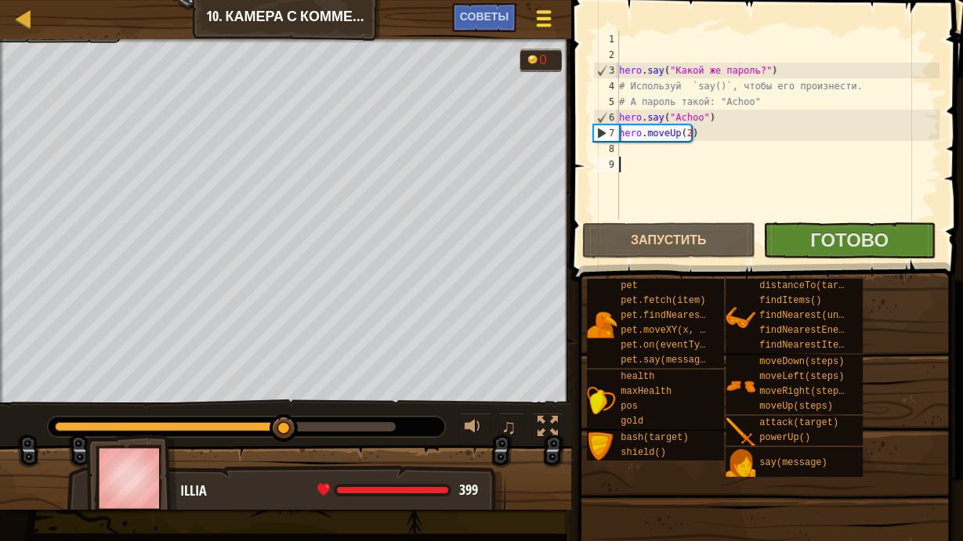
click at [540, 19] on span at bounding box center [544, 18] width 15 height 3
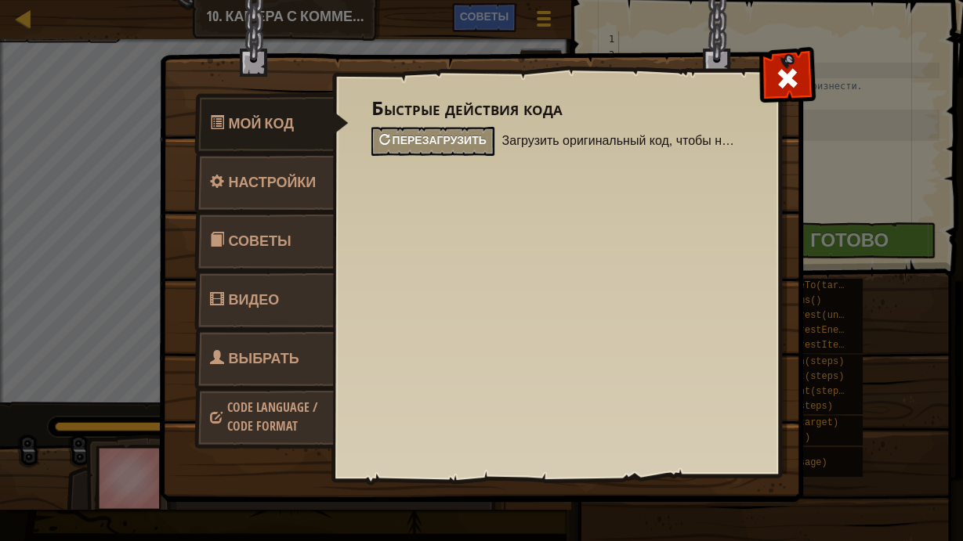
click at [455, 140] on span "Перезагрузить" at bounding box center [440, 139] width 94 height 15
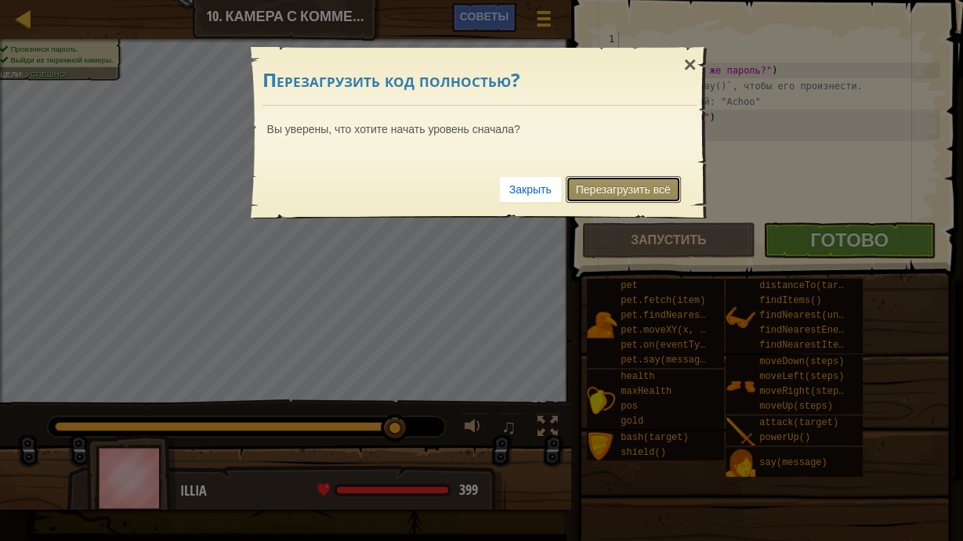
click at [647, 185] on link "Перезагрузить всё" at bounding box center [623, 189] width 115 height 27
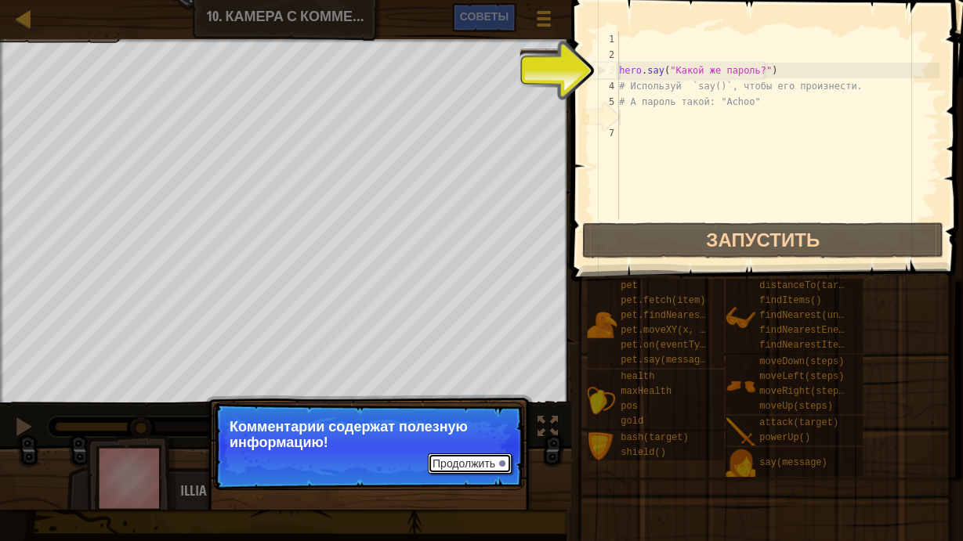
click at [489, 455] on button "Продолжить" at bounding box center [470, 464] width 84 height 20
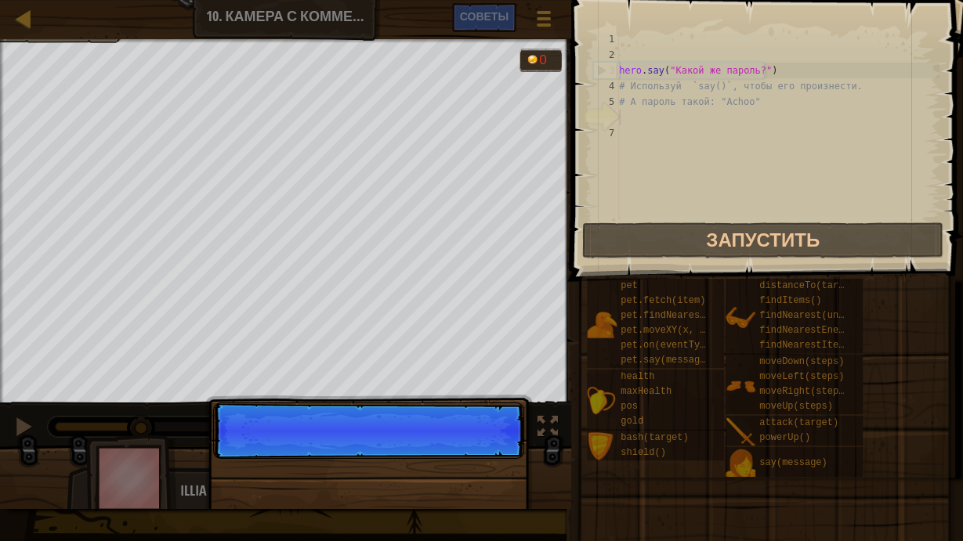
scroll to position [7, 0]
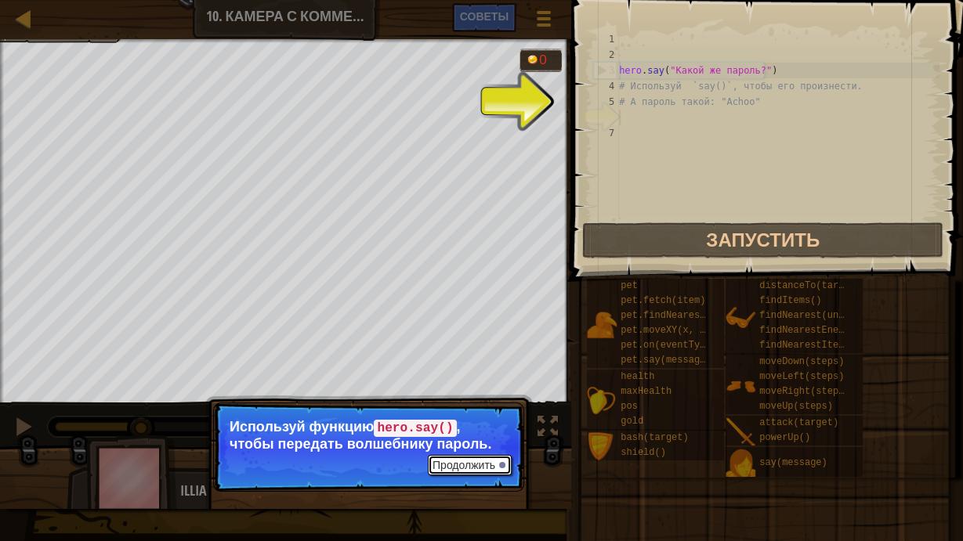
click at [454, 455] on button "Продолжить" at bounding box center [470, 465] width 84 height 20
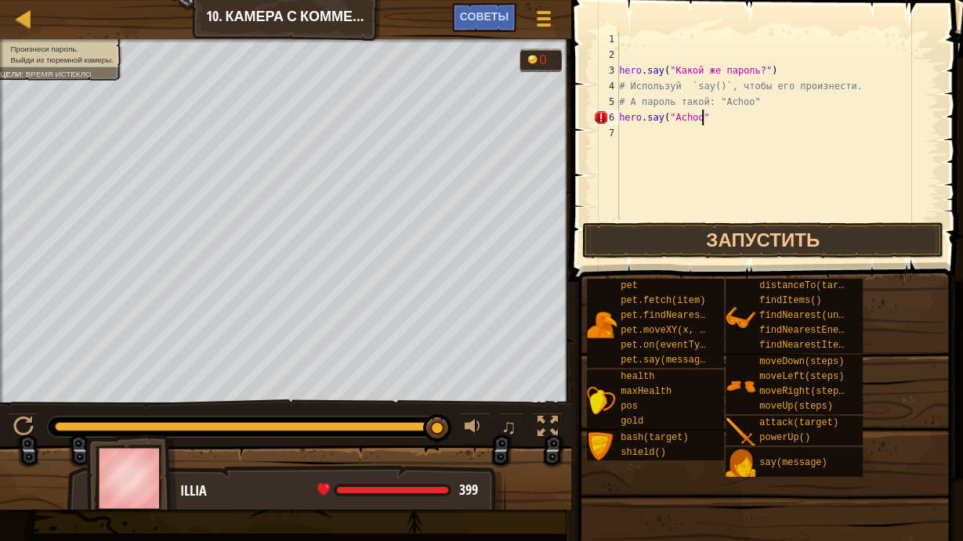
scroll to position [7, 5]
type textarea "hero.say("Achoo")"
click at [632, 136] on div "hero . say ( "Какой же пароль?" ) # Используй `say()`, чтобы его произнести. # …" at bounding box center [778, 140] width 324 height 219
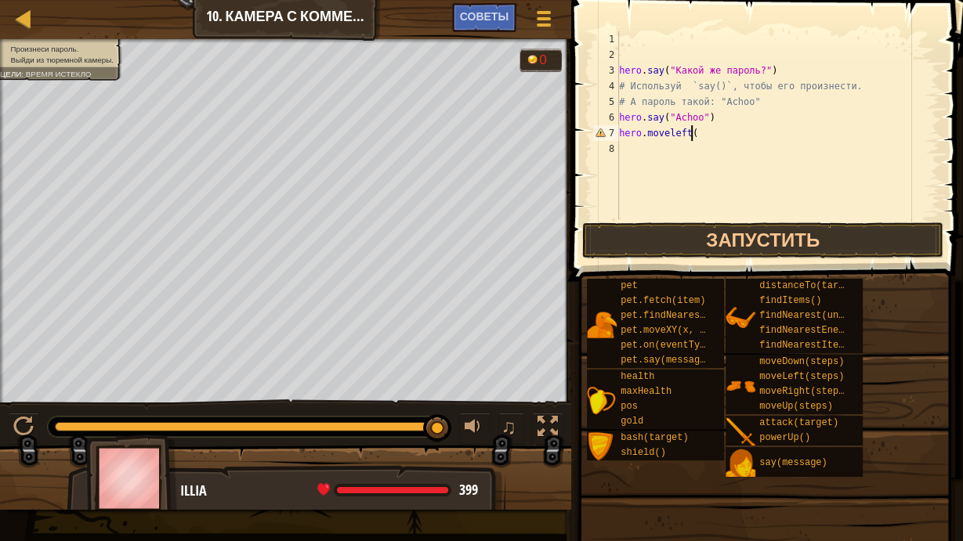
type textarea "hero.moveleft()"
click at [678, 155] on div "hero . say ( "Какой же пароль?" ) # Используй `say()`, чтобы его произнести. # …" at bounding box center [778, 140] width 324 height 219
type textarea "hero.moveUp()"
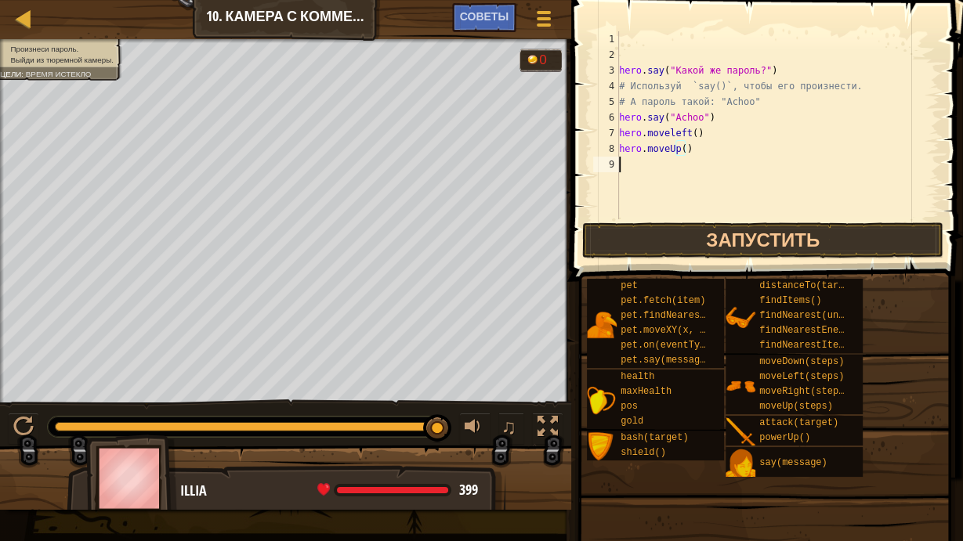
click at [695, 167] on div "hero . say ( "Какой же пароль?" ) # Используй `say()`, чтобы его произнести. # …" at bounding box center [778, 140] width 324 height 219
type textarea "hero.moveRight()"
click at [654, 188] on div "hero . say ( "Какой же пароль?" ) # Используй `say()`, чтобы его произнести. # …" at bounding box center [779, 140] width 319 height 219
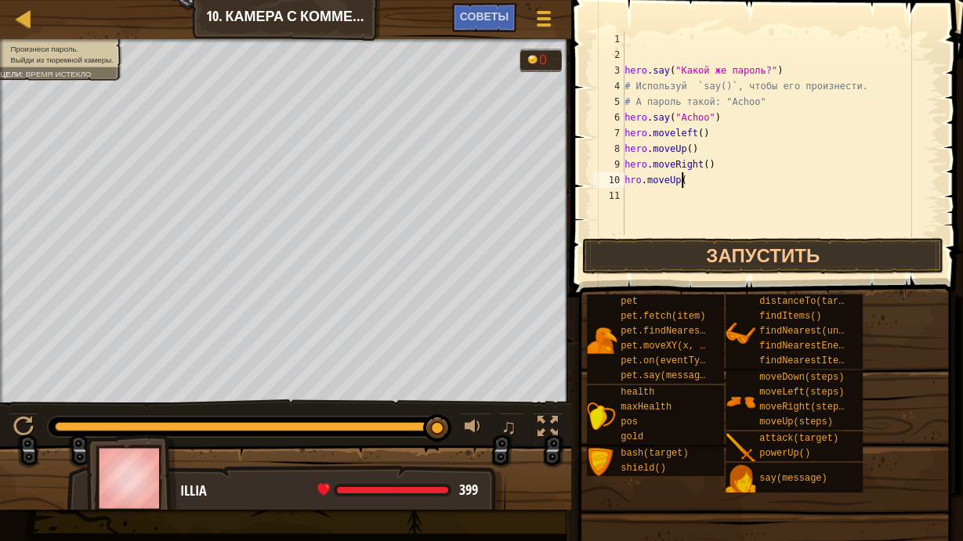
scroll to position [7, 4]
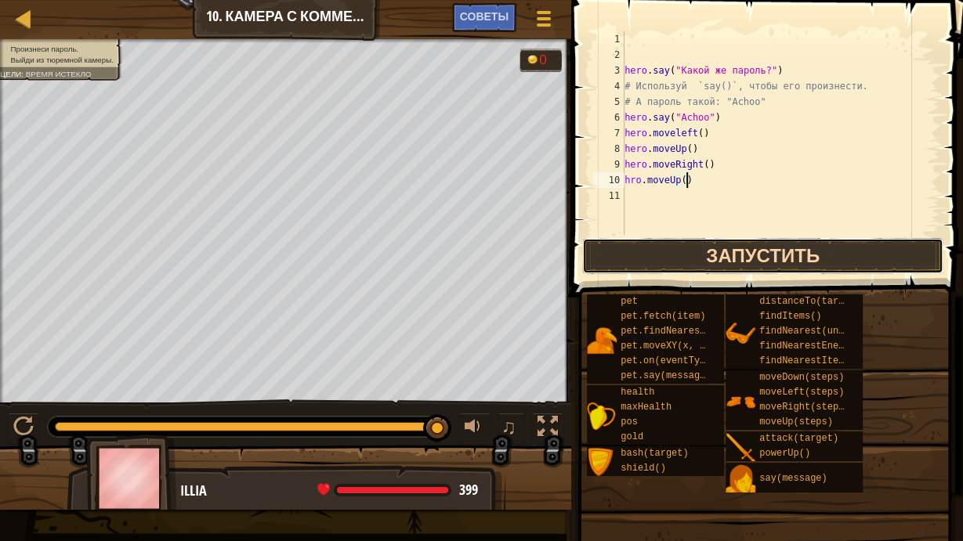
click at [688, 255] on button "Запустить" at bounding box center [763, 256] width 362 height 36
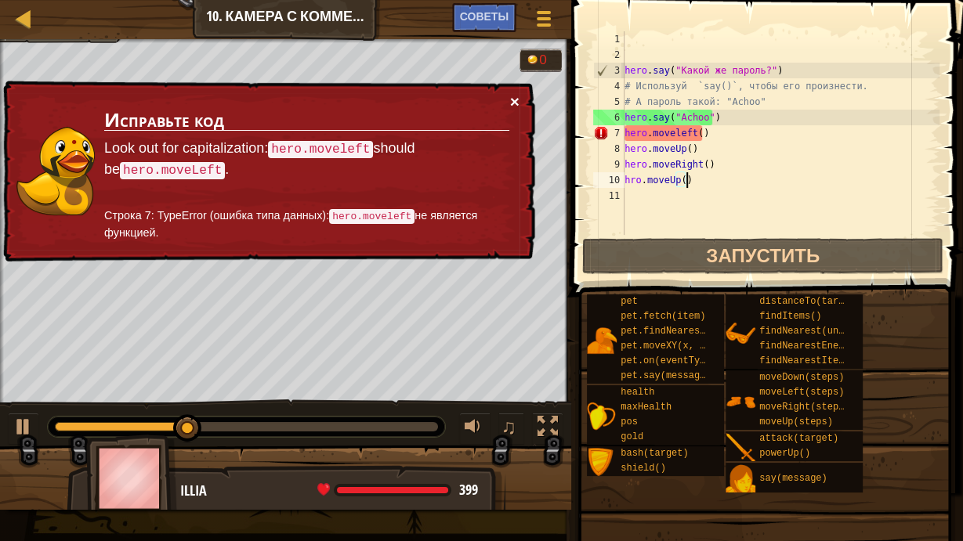
click at [512, 98] on button "×" at bounding box center [514, 101] width 9 height 16
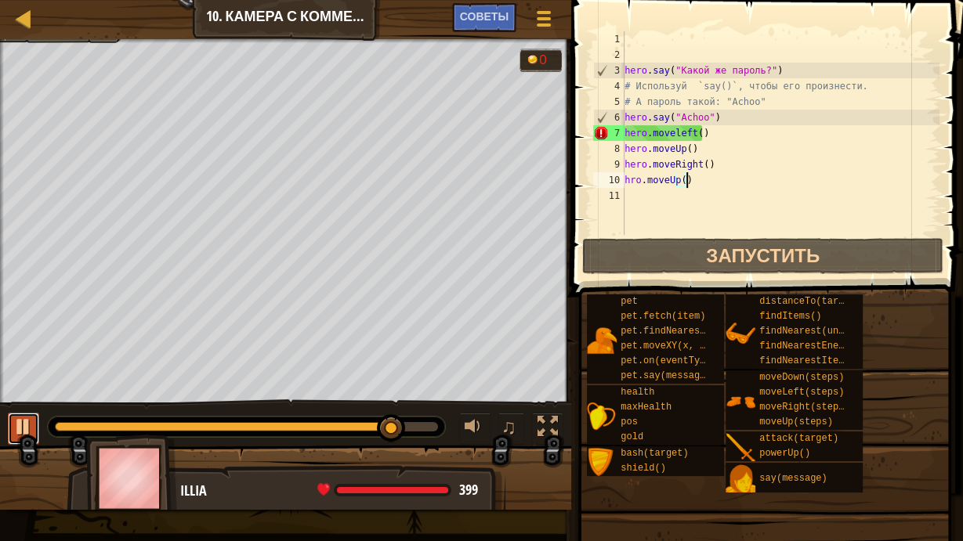
click at [24, 421] on div at bounding box center [23, 427] width 20 height 20
click at [25, 425] on div at bounding box center [23, 427] width 20 height 20
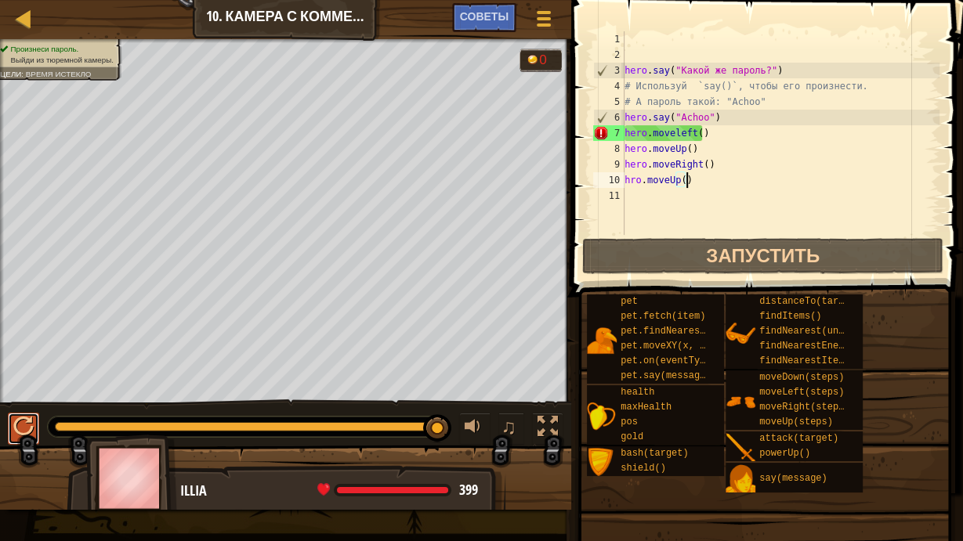
click at [25, 425] on div at bounding box center [23, 427] width 20 height 20
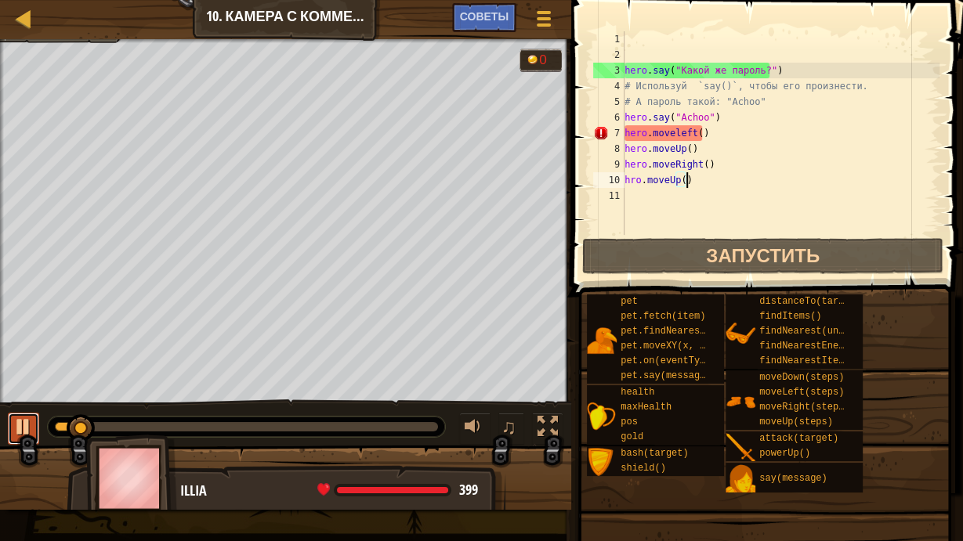
click at [25, 425] on div at bounding box center [23, 427] width 20 height 20
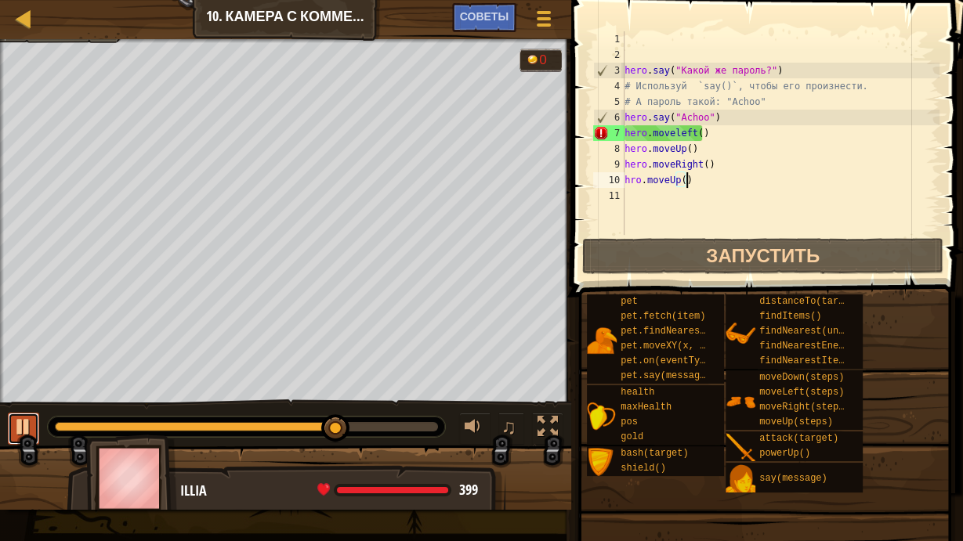
click at [24, 425] on div at bounding box center [23, 427] width 20 height 20
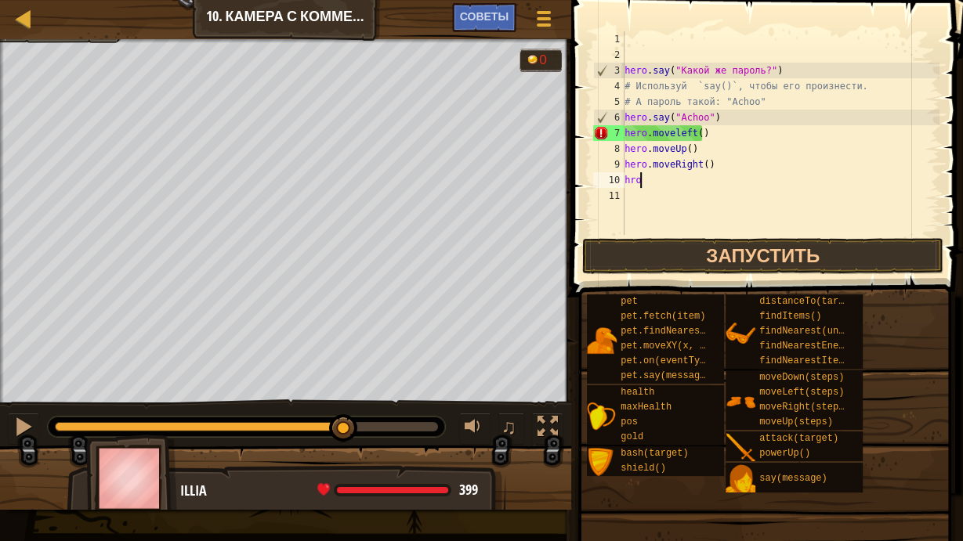
scroll to position [7, 0]
type textarea "h"
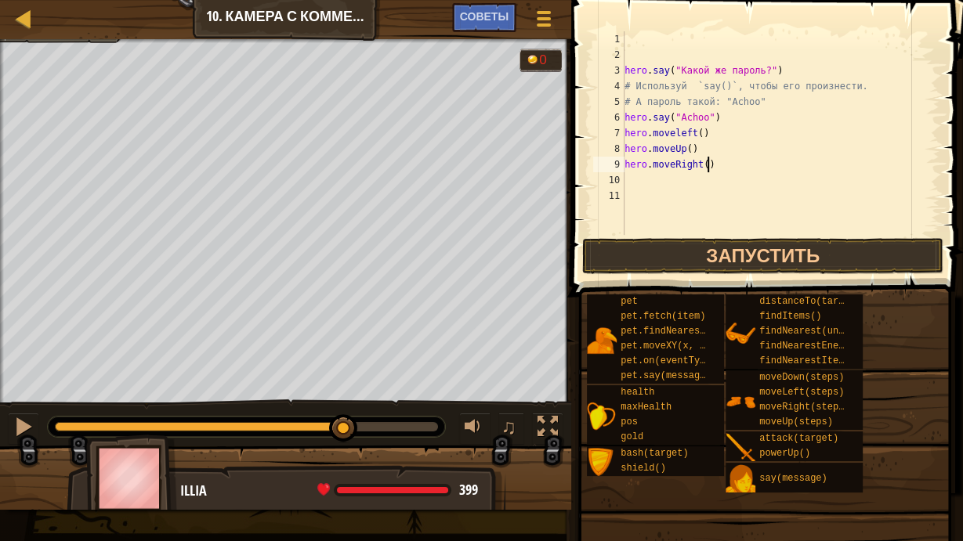
click at [722, 161] on div "hero . say ( "Какой же пароль?" ) # Используй `say()`, чтобы его произнести. # …" at bounding box center [780, 148] width 318 height 235
type textarea "h"
click at [707, 147] on div "hero . say ( "Какой же пароль?" ) # Используй `say()`, чтобы его произнести. # …" at bounding box center [780, 148] width 318 height 235
type textarea "h"
click at [713, 131] on div "hero . say ( "Какой же пароль?" ) # Используй `say()`, чтобы его произнести. # …" at bounding box center [780, 148] width 318 height 235
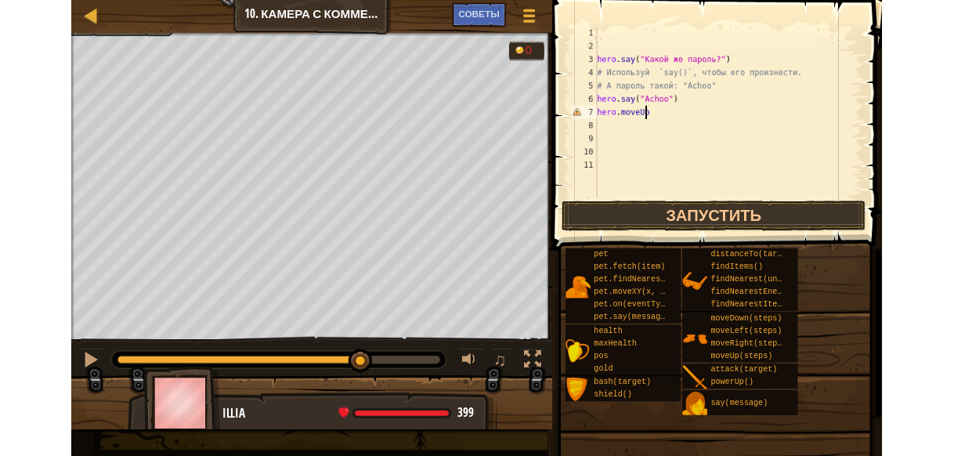
scroll to position [7, 4]
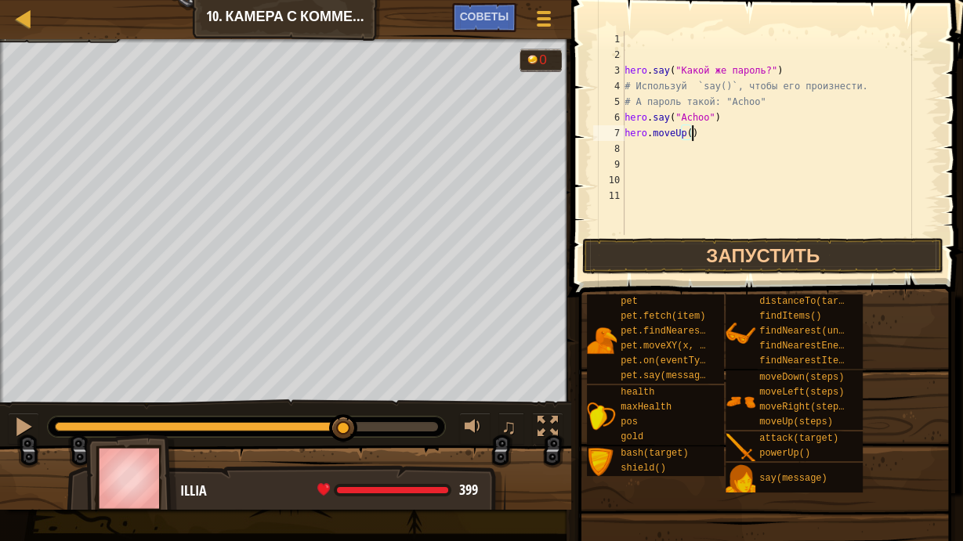
type textarea "hero.moveUp()"
click at [860, 27] on span at bounding box center [768, 126] width 404 height 343
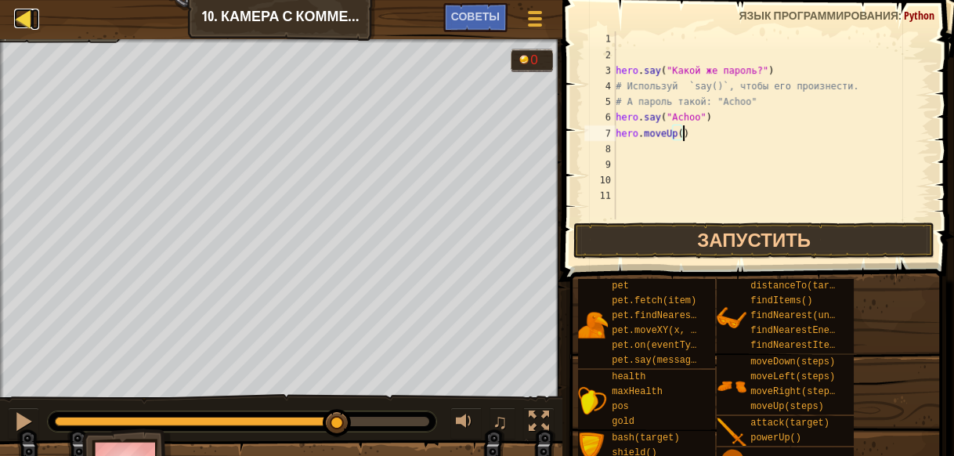
click at [25, 22] on div at bounding box center [24, 19] width 20 height 20
select select "ru"
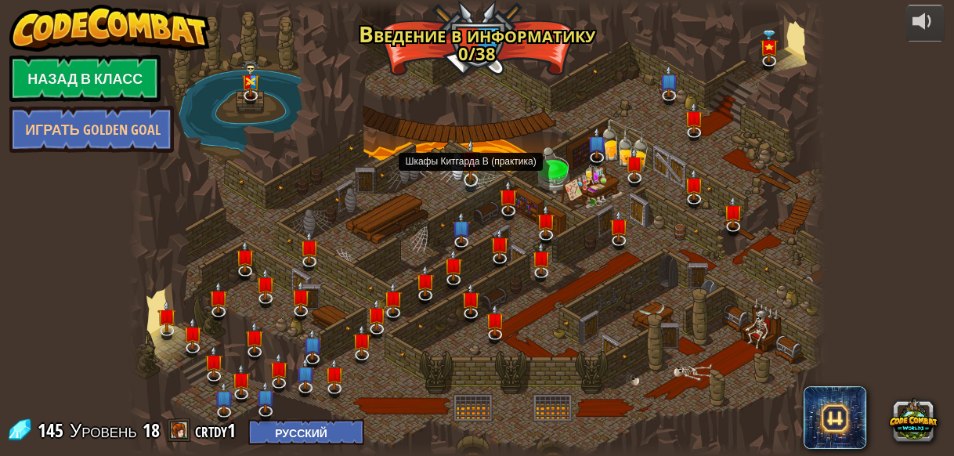
select select "ru"
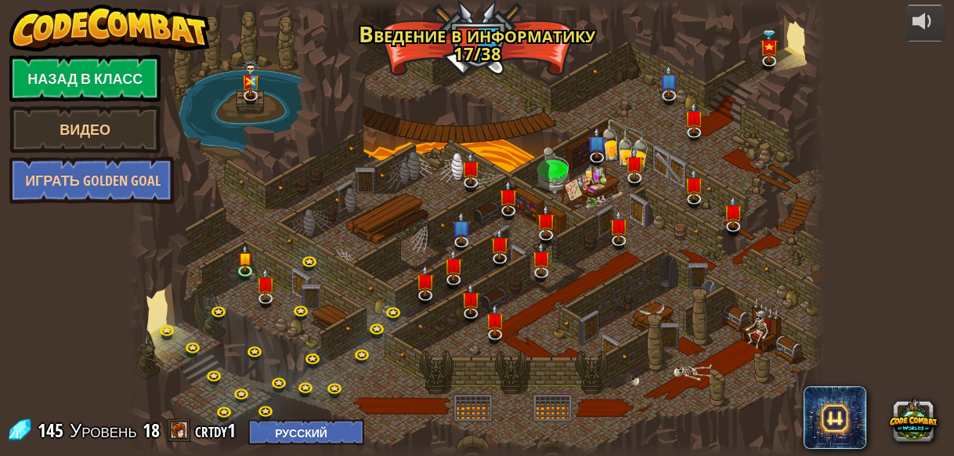
select select "ru"
